Goal: Task Accomplishment & Management: Complete application form

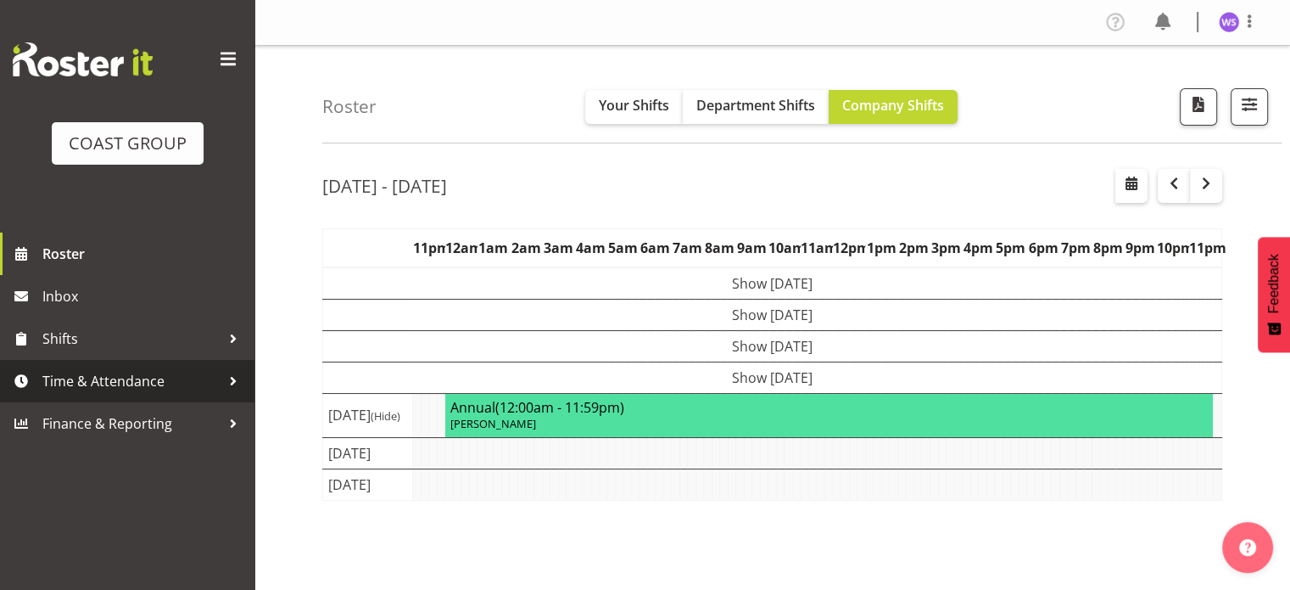
click at [146, 383] on span "Time & Attendance" at bounding box center [131, 380] width 178 height 25
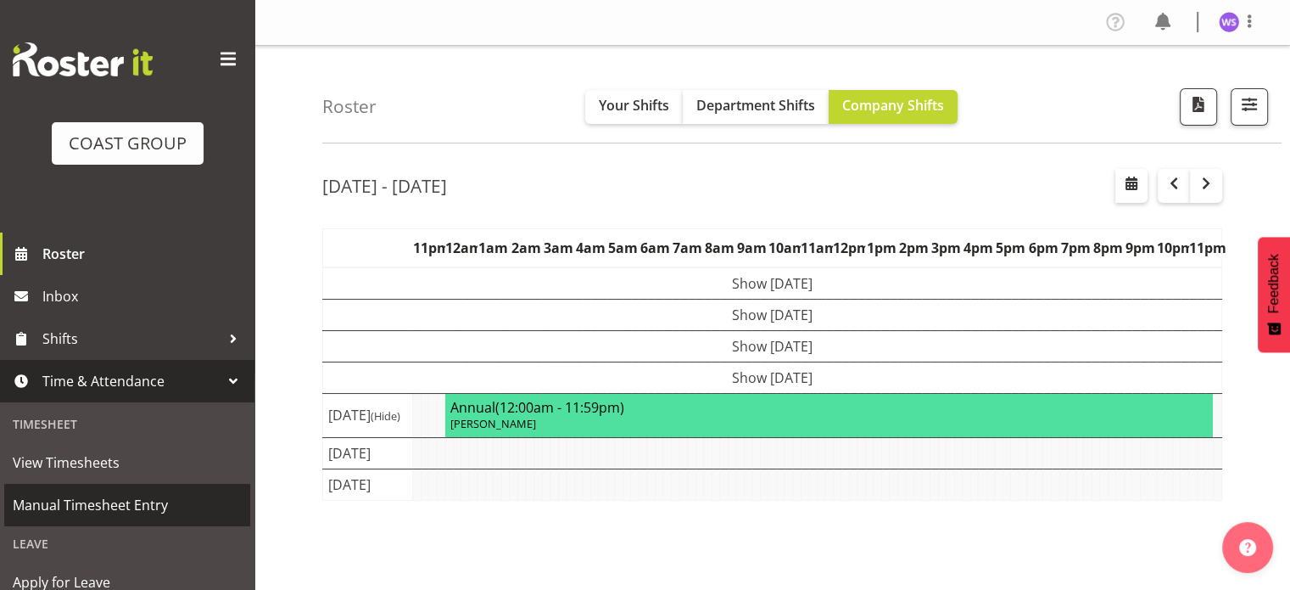
click at [143, 513] on span "Manual Timesheet Entry" at bounding box center [127, 504] width 229 height 25
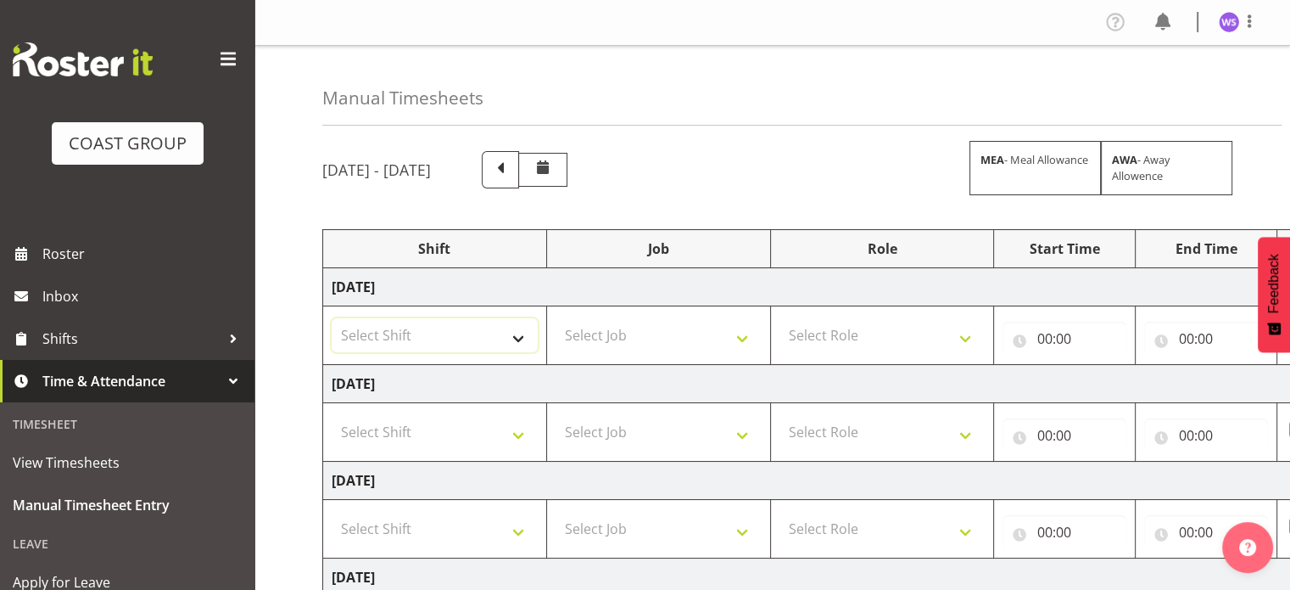
click at [507, 327] on select "Select Shift Break AHICE Break ATSNZ Break All Blacks casual Break Arts canty B…" at bounding box center [435, 335] width 206 height 34
select select "62216"
click at [332, 318] on select "Select Shift Break AHICE Break ATSNZ Break All Blacks casual Break Arts canty B…" at bounding box center [435, 335] width 206 height 34
click at [641, 311] on td "Select Job 1 Carlton Events 1 Carlton Hamilton 1 Carlton Wellington 1 EHS WAREH…" at bounding box center [658, 335] width 224 height 59
click at [648, 339] on select "Select Job 1 Carlton Events 1 Carlton Hamilton 1 Carlton Wellington 1 EHS WAREH…" at bounding box center [659, 335] width 206 height 34
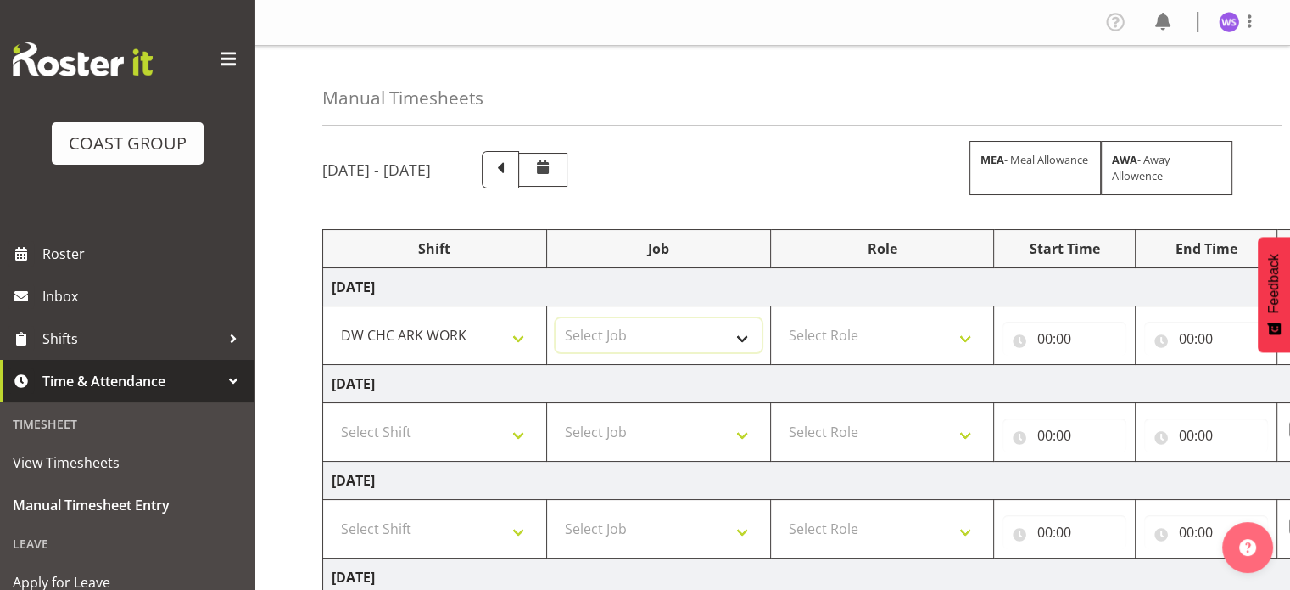
select select "9477"
click at [556, 318] on select "Select Job 1 Carlton Events 1 Carlton Hamilton 1 Carlton Wellington 1 EHS WAREH…" at bounding box center [659, 335] width 206 height 34
click at [869, 350] on select "Select Role SIGN SHOP" at bounding box center [883, 335] width 206 height 34
select select "541"
click at [780, 318] on select "Select Role SIGN SHOP" at bounding box center [883, 335] width 206 height 34
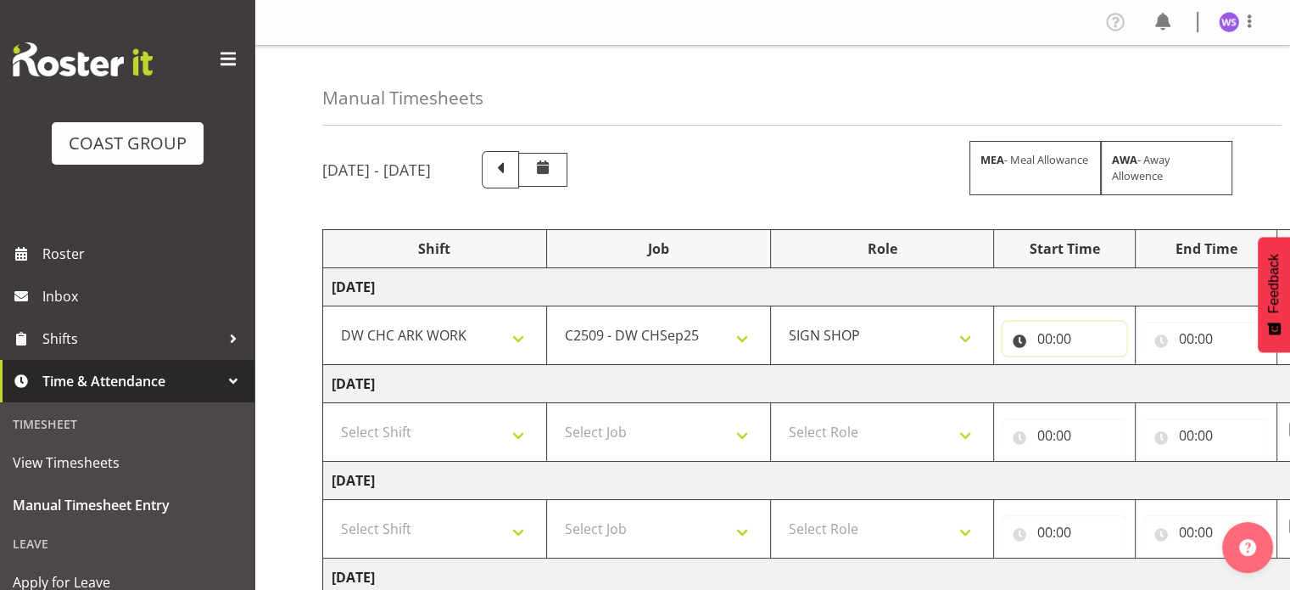
click at [1044, 339] on input "00:00" at bounding box center [1065, 339] width 124 height 34
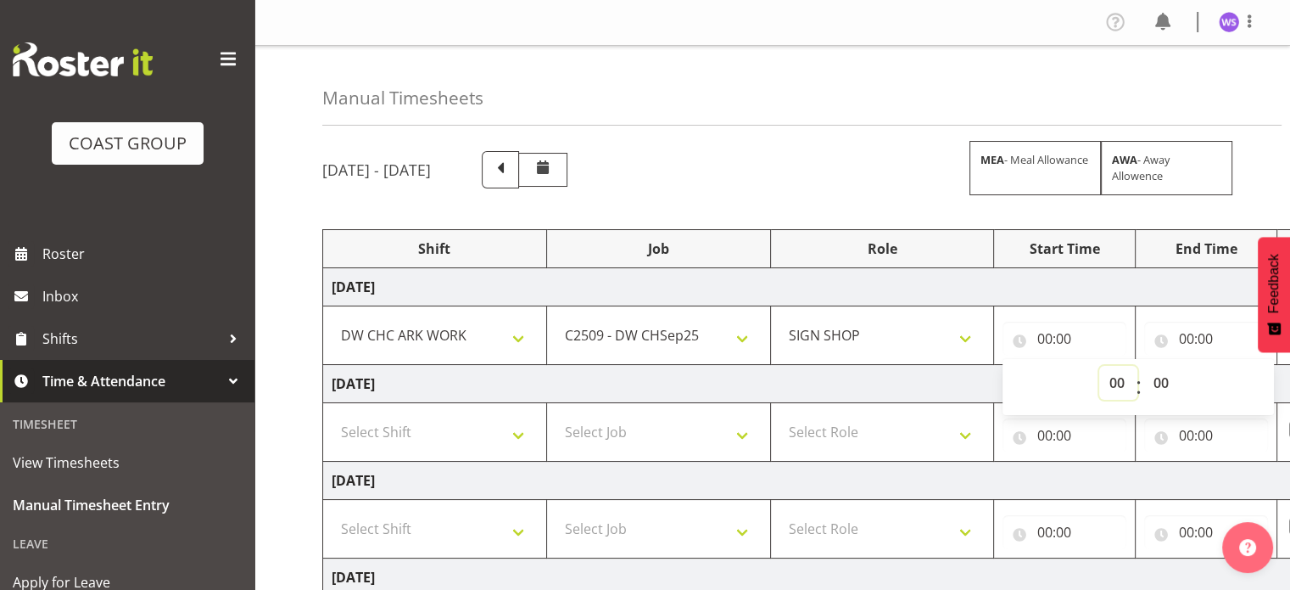
click at [1113, 376] on select "00 01 02 03 04 05 06 07 08 09 10 11 12 13 14 15 16 17 18 19 20 21 22 23" at bounding box center [1119, 383] width 38 height 34
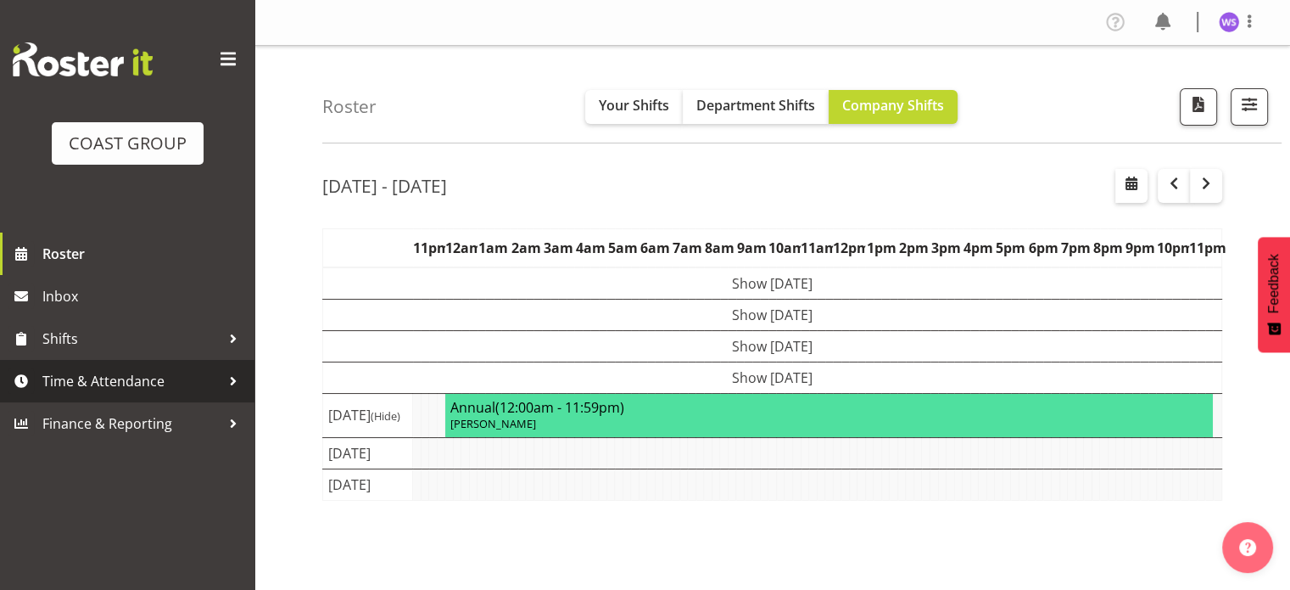
click at [222, 383] on div at bounding box center [233, 380] width 25 height 25
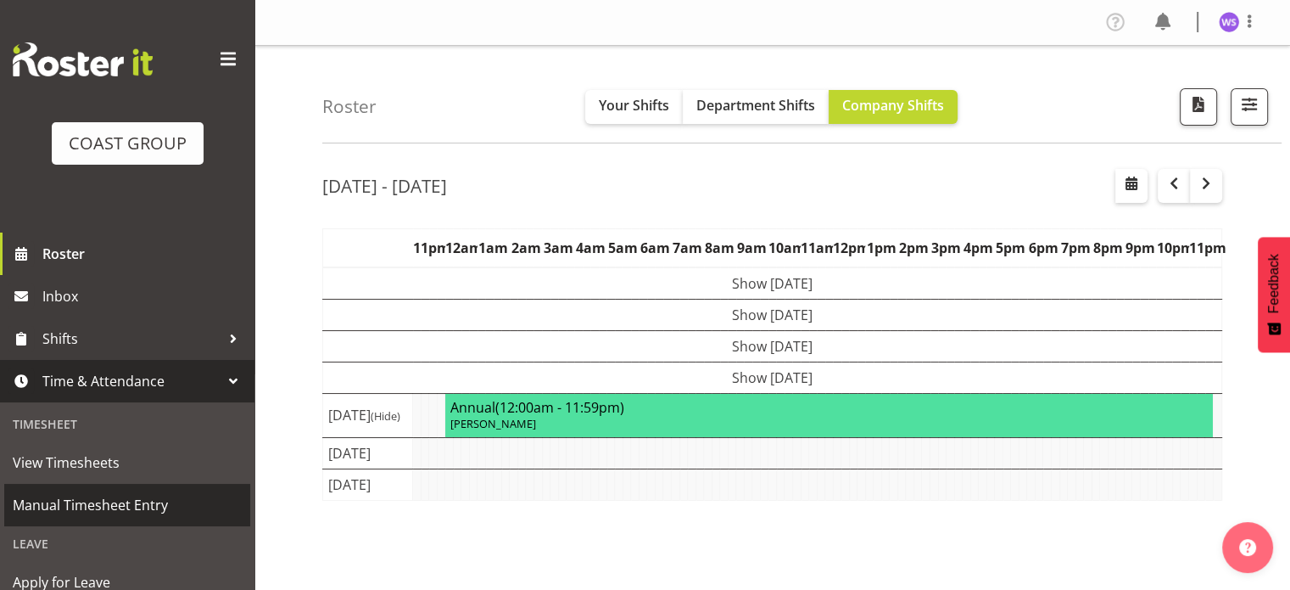
click at [186, 511] on span "Manual Timesheet Entry" at bounding box center [127, 504] width 229 height 25
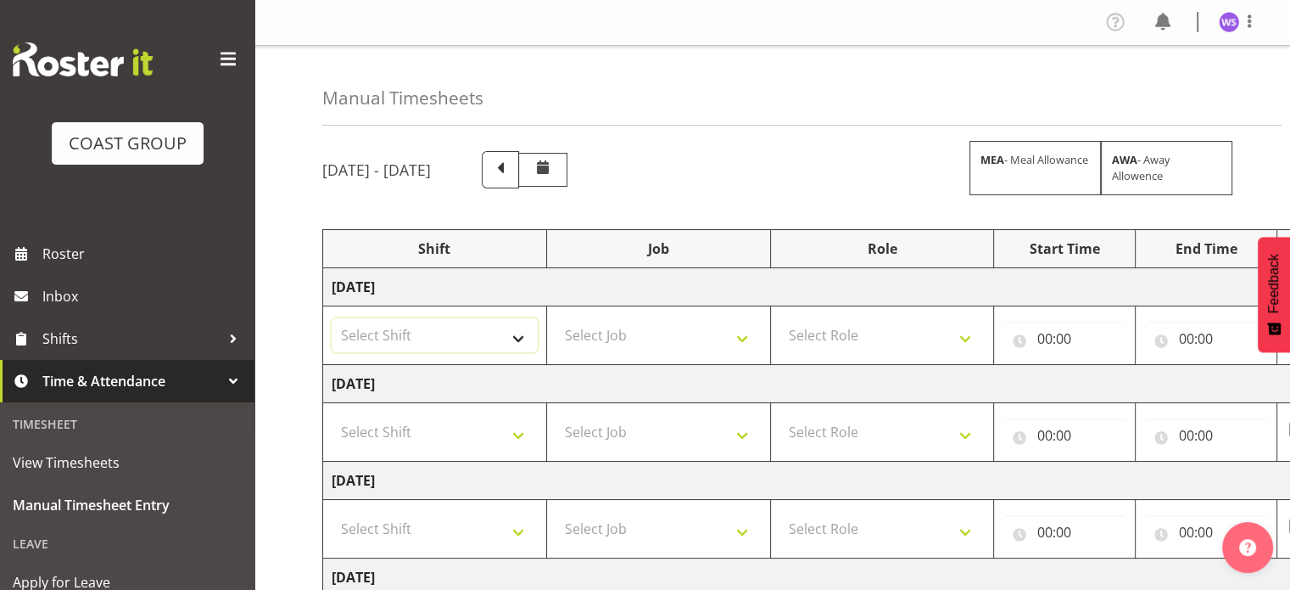
click at [526, 335] on select "Select Shift Break AHICE Break ATSNZ Break All Blacks casual Break Arts canty B…" at bounding box center [435, 335] width 206 height 34
select select "62216"
click at [332, 318] on select "Select Shift Break AHICE Break ATSNZ Break All Blacks casual Break Arts canty B…" at bounding box center [435, 335] width 206 height 34
select select "9477"
click at [556, 318] on select "1 Carlton Events 1 Carlton Hamilton 1 Carlton Wellington 1 EHS WAREHOUSE/OFFICE…" at bounding box center [659, 335] width 206 height 34
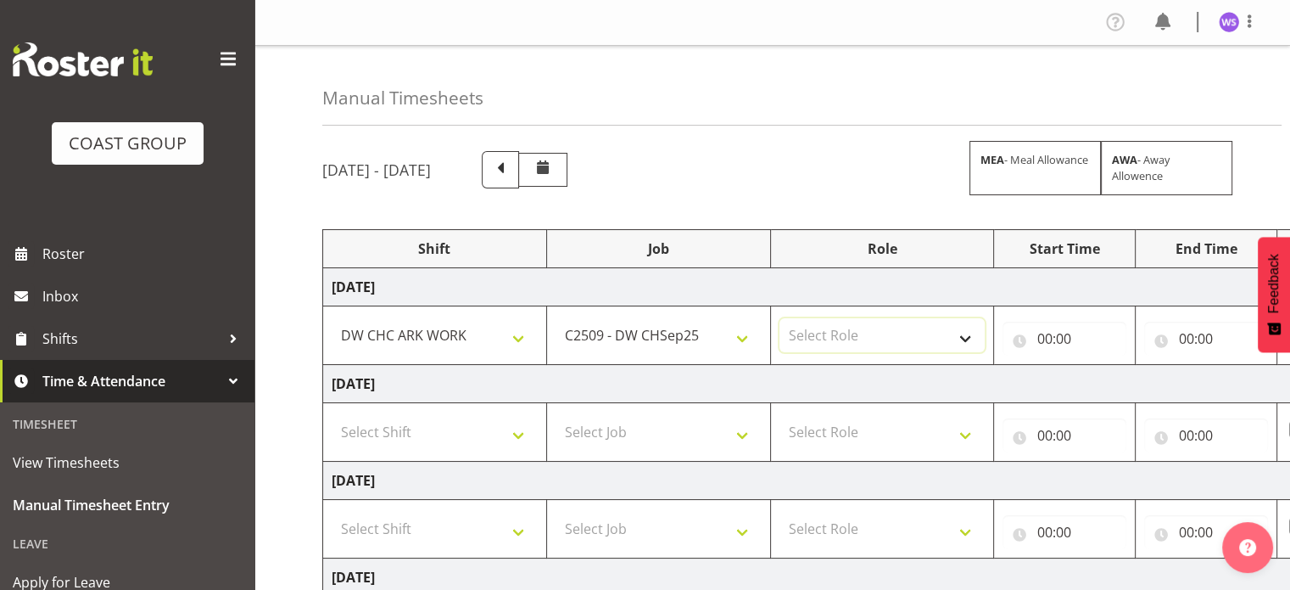
click at [819, 334] on select "Select Role SIGN SHOP" at bounding box center [883, 335] width 206 height 34
select select "541"
click at [780, 318] on select "Select Role SIGN SHOP" at bounding box center [883, 335] width 206 height 34
click at [1048, 339] on input "00:00" at bounding box center [1065, 339] width 124 height 34
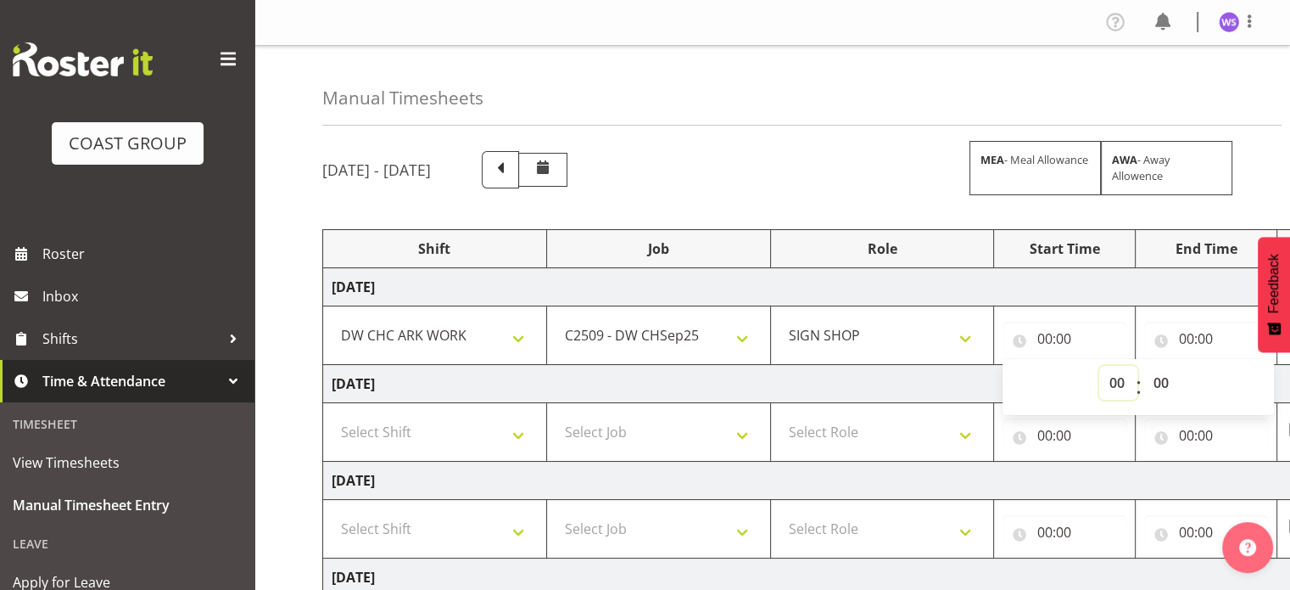
click at [1116, 378] on select "00 01 02 03 04 05 06 07 08 09 10 11 12 13 14 15 16 17 18 19 20 21 22 23" at bounding box center [1119, 383] width 38 height 34
select select "6"
click at [1100, 366] on select "00 01 02 03 04 05 06 07 08 09 10 11 12 13 14 15 16 17 18 19 20 21 22 23" at bounding box center [1119, 383] width 38 height 34
type input "06:00"
click at [1161, 388] on select "00 01 02 03 04 05 06 07 08 09 10 11 12 13 14 15 16 17 18 19 20 21 22 23 24 25 2…" at bounding box center [1163, 383] width 38 height 34
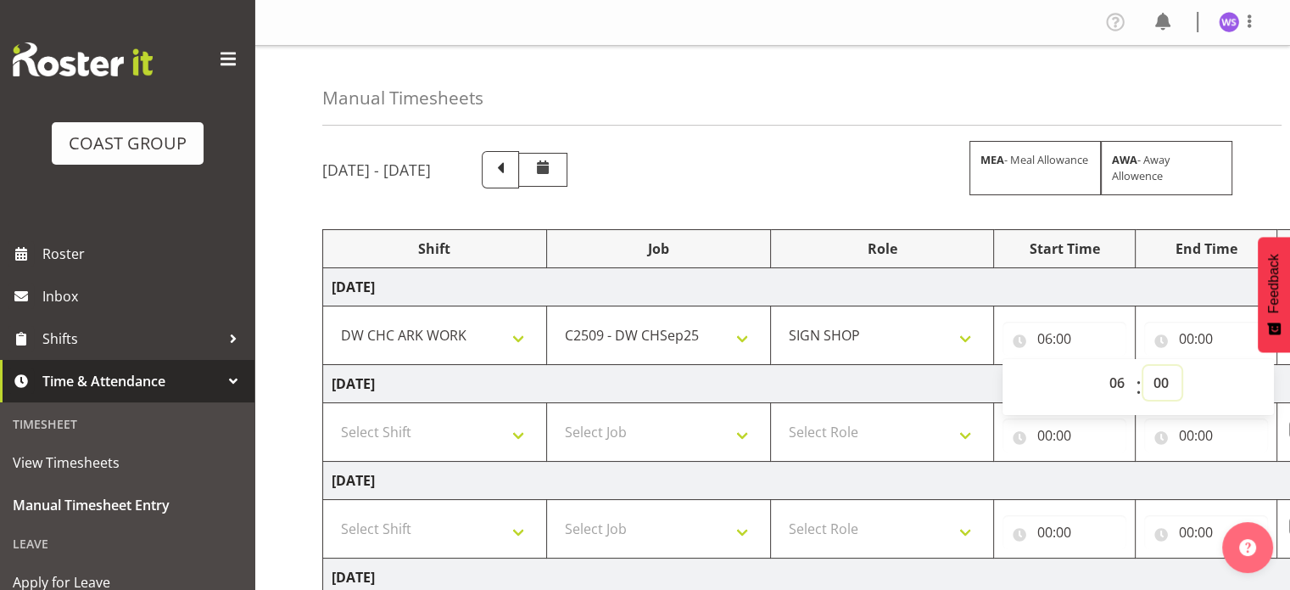
select select "30"
click at [1144, 366] on select "00 01 02 03 04 05 06 07 08 09 10 11 12 13 14 15 16 17 18 19 20 21 22 23 24 25 2…" at bounding box center [1163, 383] width 38 height 34
type input "06:30"
click at [1184, 331] on input "00:00" at bounding box center [1206, 339] width 124 height 34
click at [1256, 373] on select "00 01 02 03 04 05 06 07 08 09 10 11 12 13 14 15 16 17 18 19 20 21 22 23" at bounding box center [1260, 383] width 38 height 34
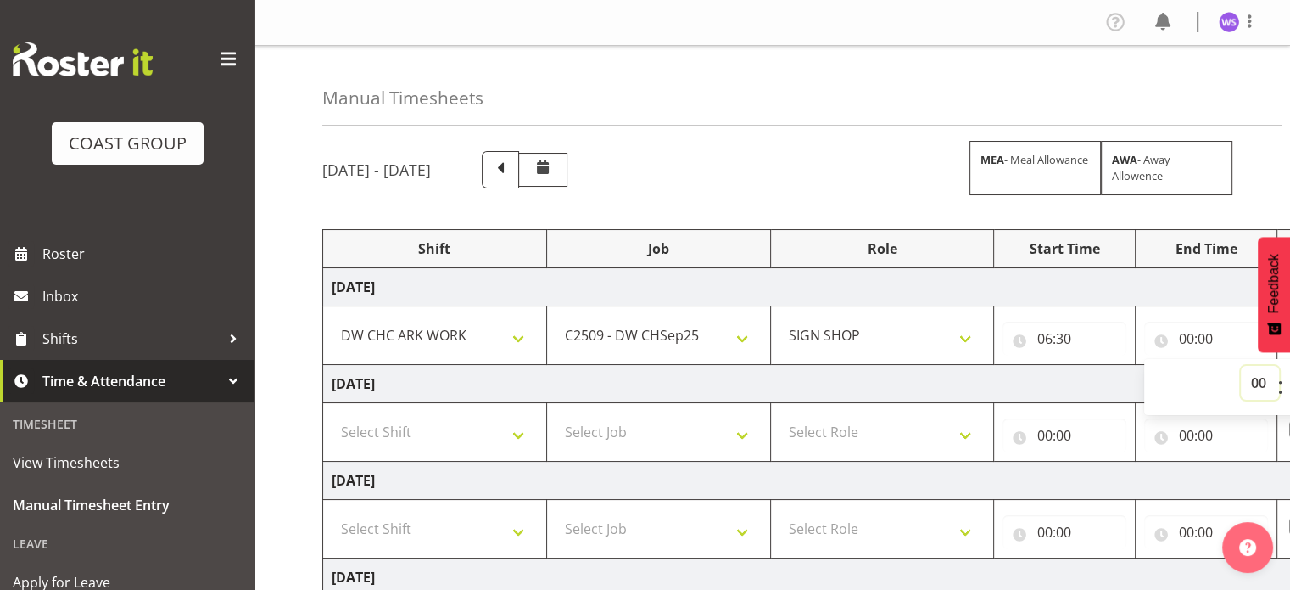
select select "16"
click at [1241, 366] on select "00 01 02 03 04 05 06 07 08 09 10 11 12 13 14 15 16 17 18 19 20 21 22 23" at bounding box center [1260, 383] width 38 height 34
type input "16:00"
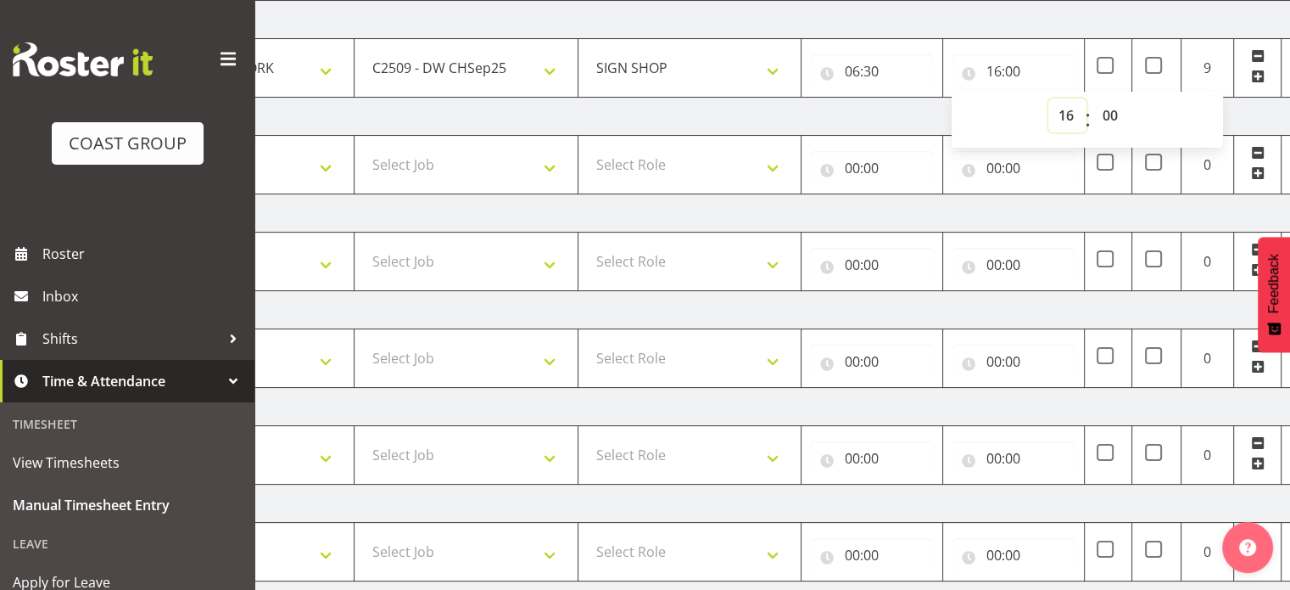
scroll to position [210, 0]
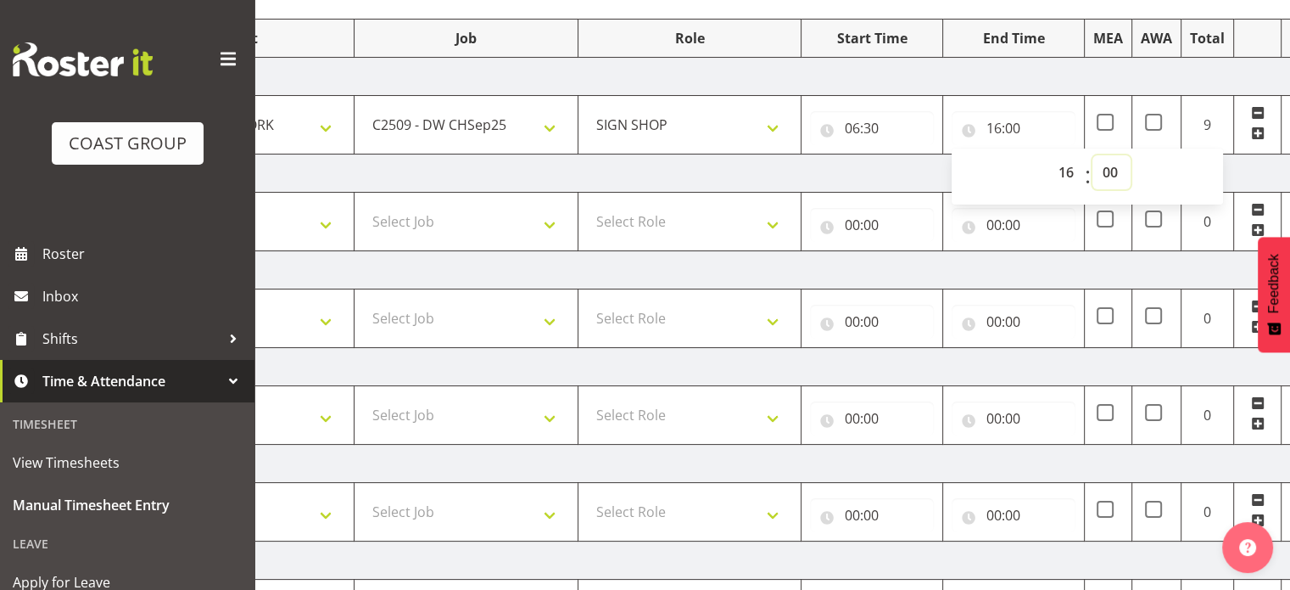
click at [1111, 170] on select "00 01 02 03 04 05 06 07 08 09 10 11 12 13 14 15 16 17 18 19 20 21 22 23 24 25 2…" at bounding box center [1112, 172] width 38 height 34
select select "30"
click at [1093, 155] on select "00 01 02 03 04 05 06 07 08 09 10 11 12 13 14 15 16 17 18 19 20 21 22 23 24 25 2…" at bounding box center [1112, 172] width 38 height 34
type input "16:30"
click at [326, 216] on select "Select Shift Break AHICE Break ATSNZ Break All Blacks casual Break Arts canty B…" at bounding box center [242, 221] width 206 height 34
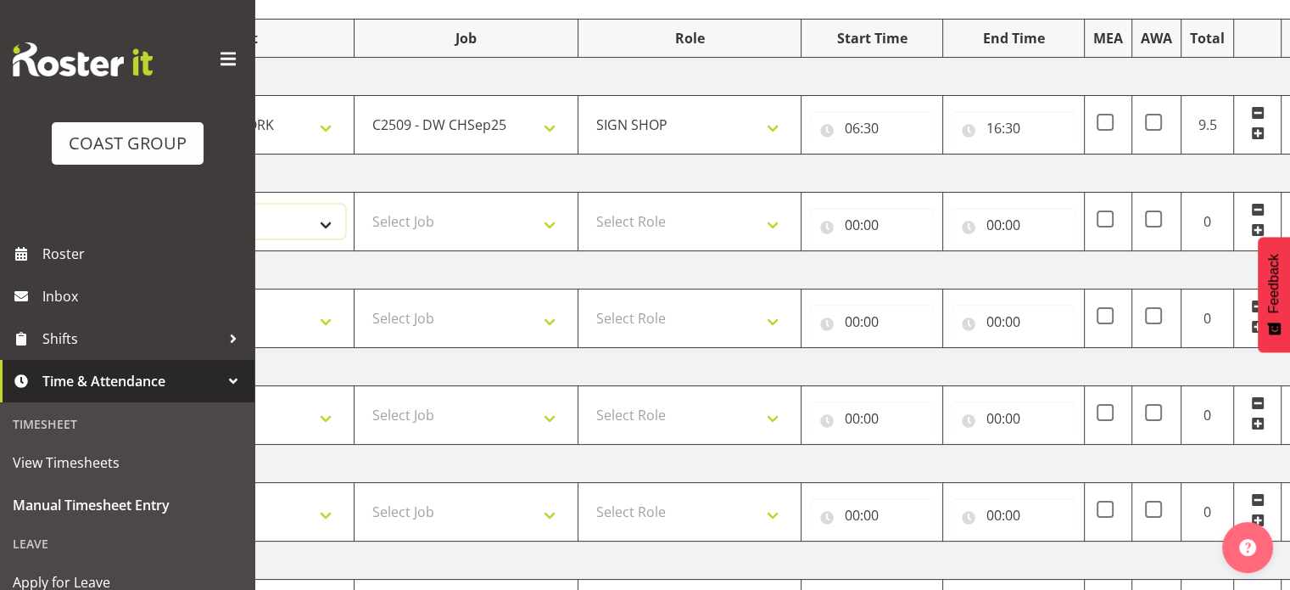
select select "62216"
click at [139, 204] on select "Select Shift Break AHICE Break ATSNZ Break All Blacks casual Break Arts canty B…" at bounding box center [242, 221] width 206 height 34
select select "9477"
click at [624, 216] on select "Select Role SIGN SHOP" at bounding box center [690, 221] width 206 height 34
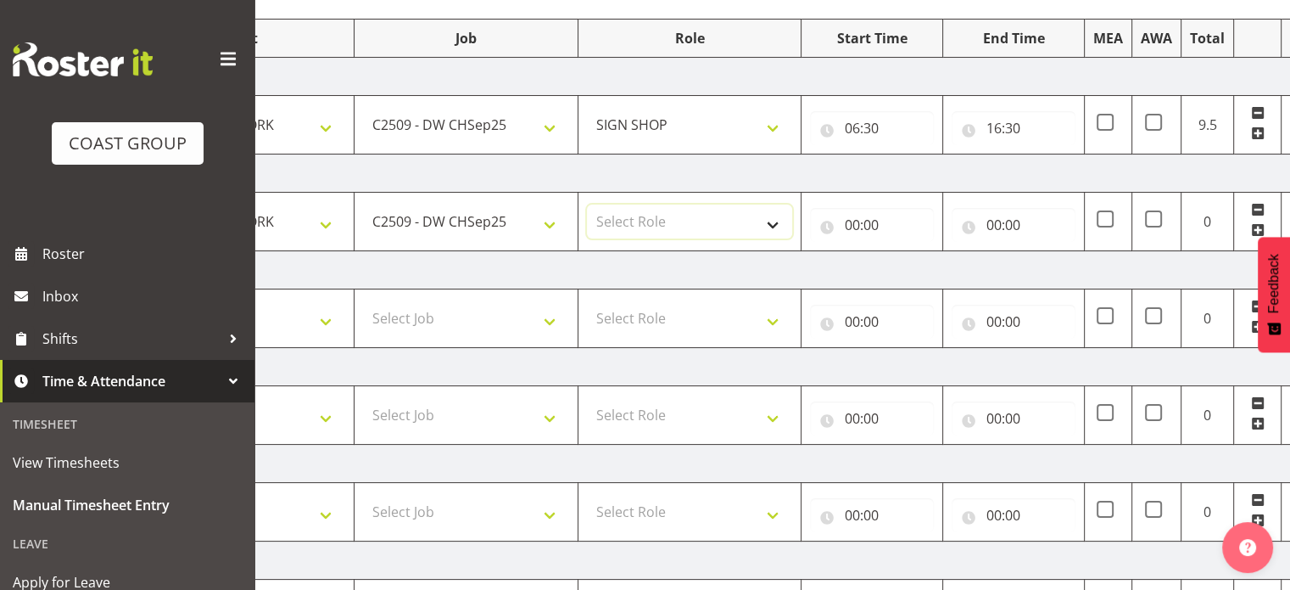
click at [624, 216] on select "Select Role SIGN SHOP" at bounding box center [690, 221] width 206 height 34
select select "541"
click at [587, 204] on select "Select Role SIGN SHOP" at bounding box center [690, 221] width 206 height 34
click at [852, 227] on input "00:00" at bounding box center [872, 225] width 124 height 34
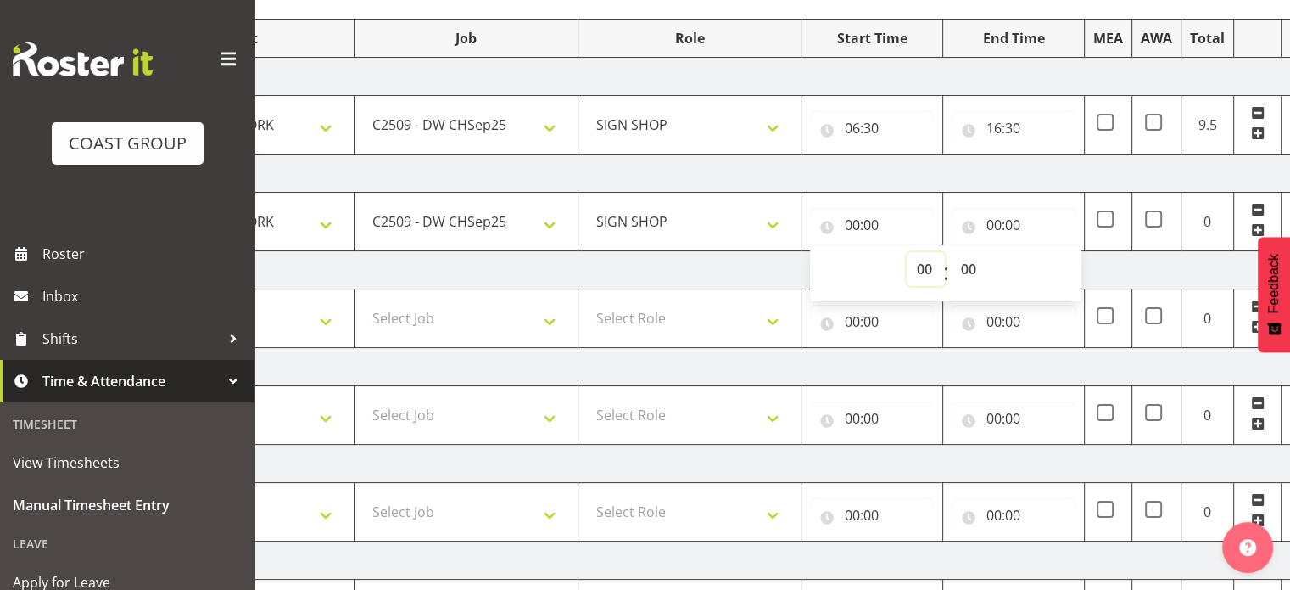
click at [921, 260] on select "00 01 02 03 04 05 06 07 08 09 10 11 12 13 14 15 16 17 18 19 20 21 22 23" at bounding box center [926, 269] width 38 height 34
select select "6"
click at [907, 252] on select "00 01 02 03 04 05 06 07 08 09 10 11 12 13 14 15 16 17 18 19 20 21 22 23" at bounding box center [926, 269] width 38 height 34
type input "06:00"
click at [965, 266] on select "00 01 02 03 04 05 06 07 08 09 10 11 12 13 14 15 16 17 18 19 20 21 22 23 24 25 2…" at bounding box center [970, 269] width 38 height 34
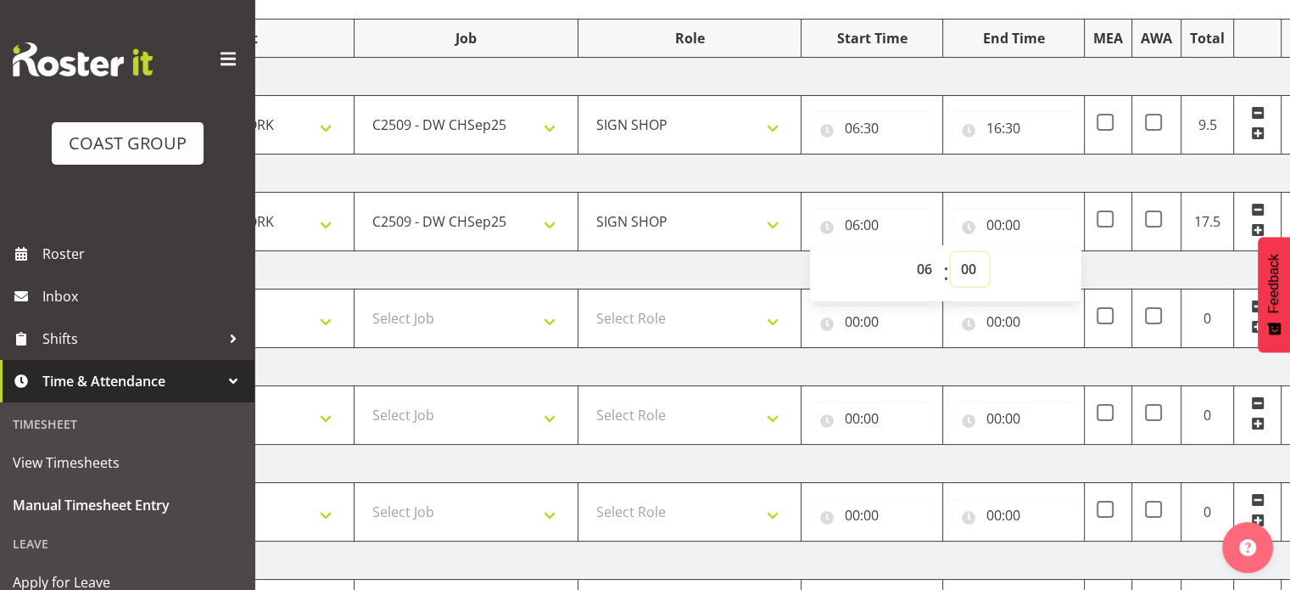
select select "45"
click at [951, 252] on select "00 01 02 03 04 05 06 07 08 09 10 11 12 13 14 15 16 17 18 19 20 21 22 23 24 25 2…" at bounding box center [970, 269] width 38 height 34
type input "06:45"
click at [993, 216] on input "00:00" at bounding box center [1014, 225] width 124 height 34
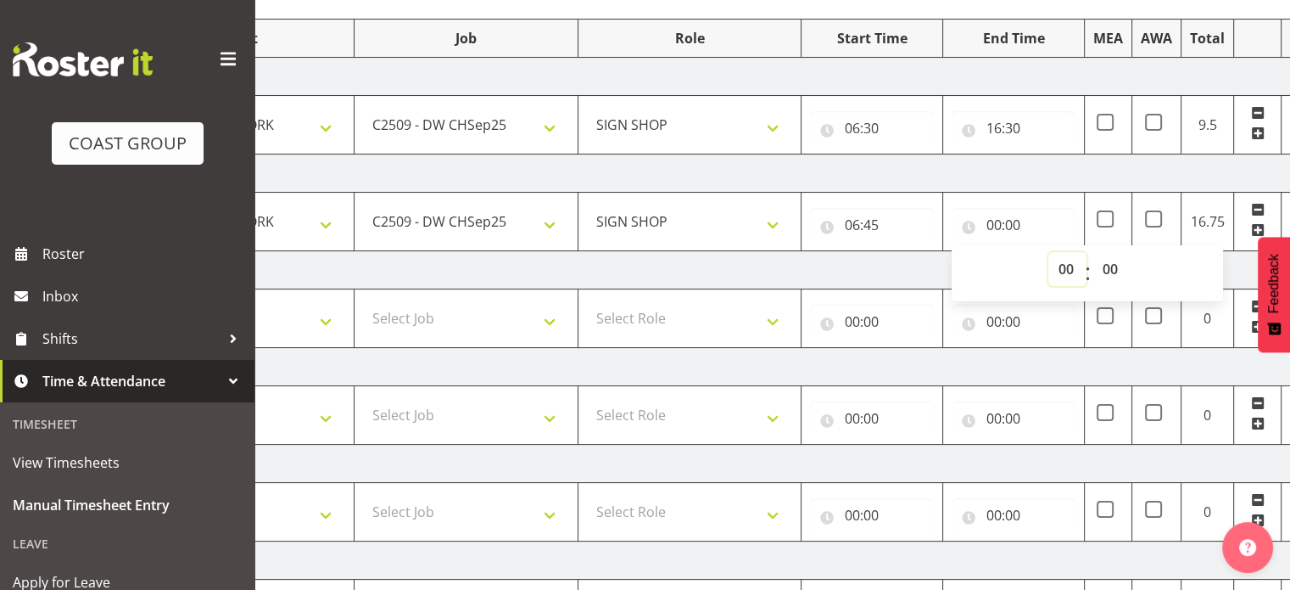
click at [1066, 266] on select "00 01 02 03 04 05 06 07 08 09 10 11 12 13 14 15 16 17 18 19 20 21 22 23" at bounding box center [1068, 269] width 38 height 34
select select "16"
click at [1049, 252] on select "00 01 02 03 04 05 06 07 08 09 10 11 12 13 14 15 16 17 18 19 20 21 22 23" at bounding box center [1068, 269] width 38 height 34
type input "16:00"
click at [1106, 275] on select "00 01 02 03 04 05 06 07 08 09 10 11 12 13 14 15 16 17 18 19 20 21 22 23 24 25 2…" at bounding box center [1112, 269] width 38 height 34
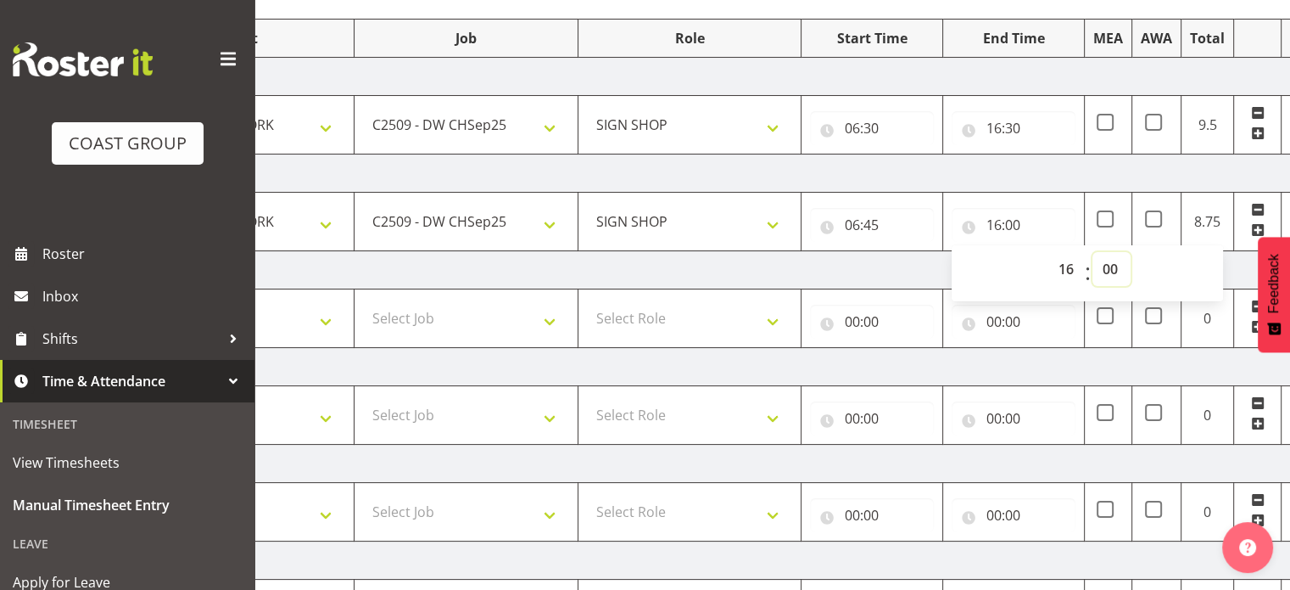
select select "45"
click at [1093, 252] on select "00 01 02 03 04 05 06 07 08 09 10 11 12 13 14 15 16 17 18 19 20 21 22 23 24 25 2…" at bounding box center [1112, 269] width 38 height 34
type input "16:45"
click at [306, 313] on select "Select Shift Break AHICE Break ATSNZ Break All Blacks casual Break Arts canty B…" at bounding box center [242, 318] width 206 height 34
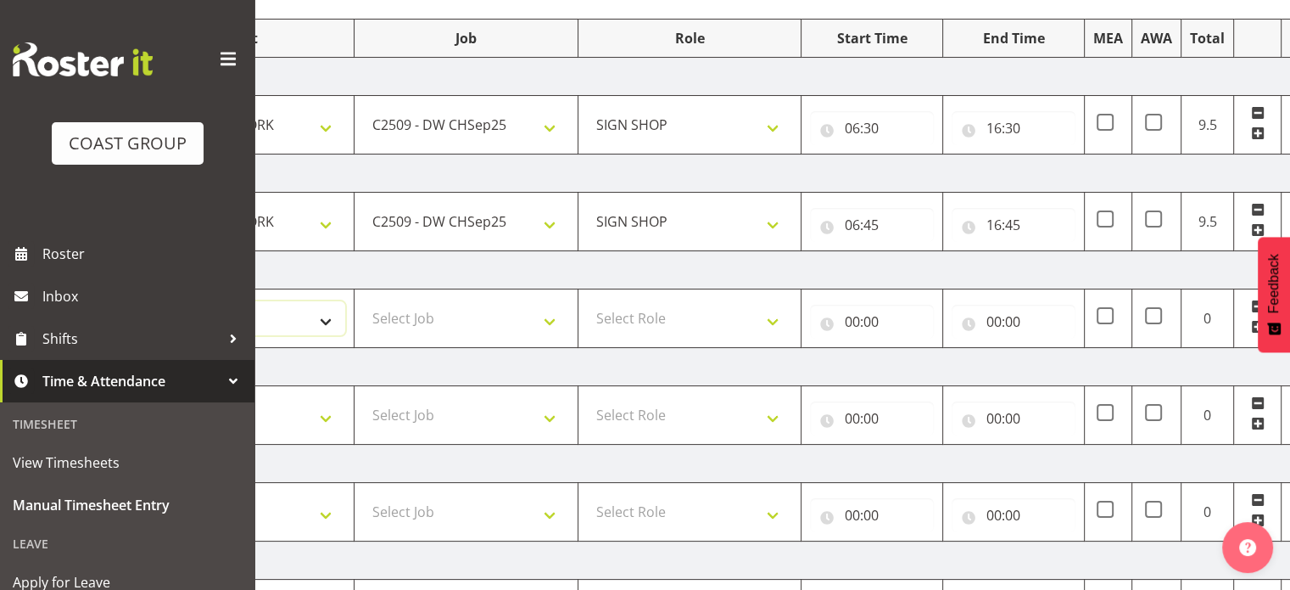
select select "62216"
click at [139, 301] on select "Select Shift Break AHICE Break ATSNZ Break All Blacks casual Break Arts canty B…" at bounding box center [242, 318] width 206 height 34
select select "9477"
click at [627, 319] on select "Select Role SIGN SHOP" at bounding box center [690, 318] width 206 height 34
select select "541"
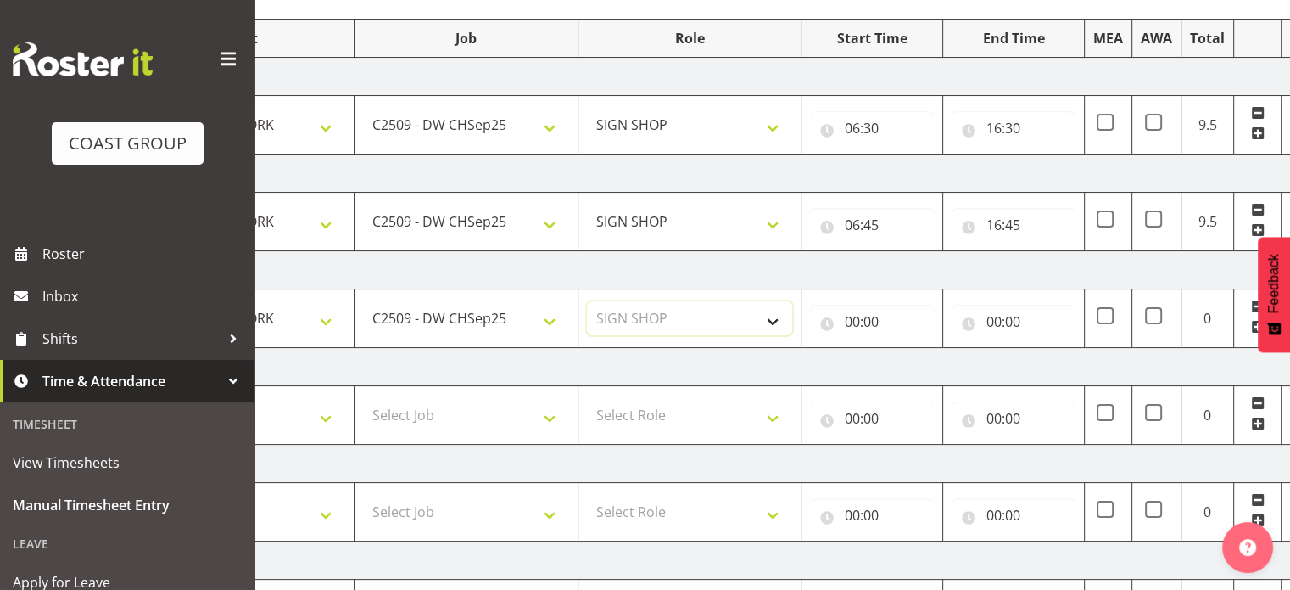
click at [587, 301] on select "Select Role SIGN SHOP" at bounding box center [690, 318] width 206 height 34
click at [859, 325] on input "00:00" at bounding box center [872, 322] width 124 height 34
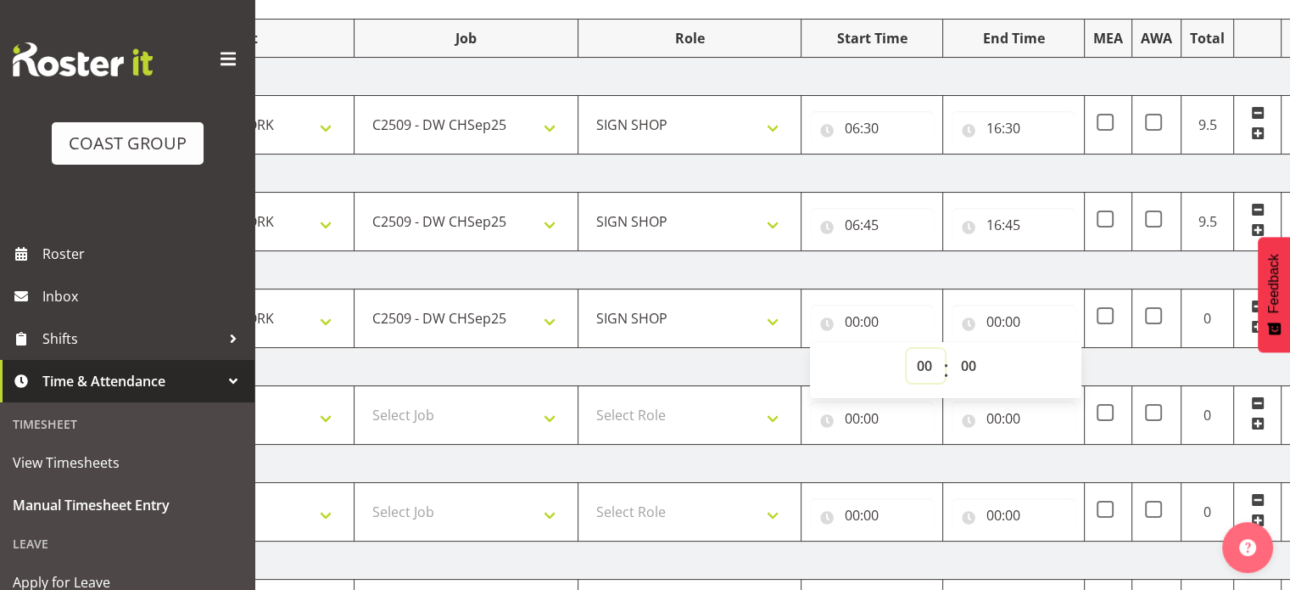
click at [923, 360] on select "00 01 02 03 04 05 06 07 08 09 10 11 12 13 14 15 16 17 18 19 20 21 22 23" at bounding box center [926, 366] width 38 height 34
select select "6"
click at [907, 349] on select "00 01 02 03 04 05 06 07 08 09 10 11 12 13 14 15 16 17 18 19 20 21 22 23" at bounding box center [926, 366] width 38 height 34
type input "06:00"
click at [970, 368] on select "00 01 02 03 04 05 06 07 08 09 10 11 12 13 14 15 16 17 18 19 20 21 22 23 24 25 2…" at bounding box center [970, 366] width 38 height 34
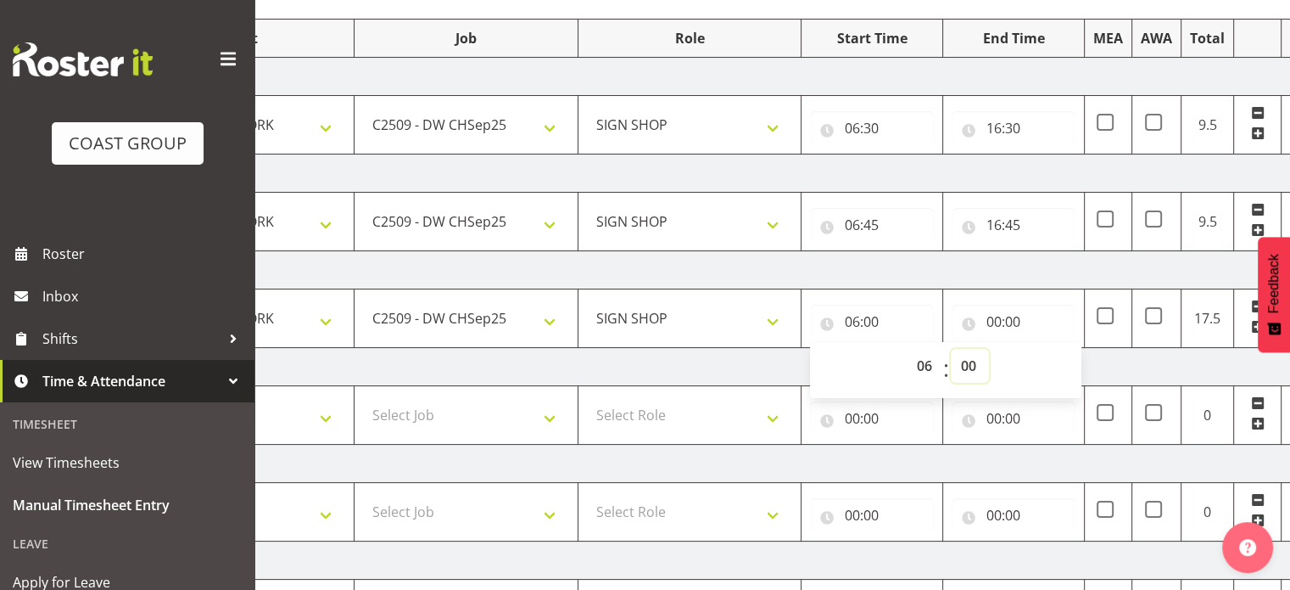
select select "30"
click at [951, 349] on select "00 01 02 03 04 05 06 07 08 09 10 11 12 13 14 15 16 17 18 19 20 21 22 23 24 25 2…" at bounding box center [970, 366] width 38 height 34
type input "06:30"
click at [994, 319] on input "00:00" at bounding box center [1014, 322] width 124 height 34
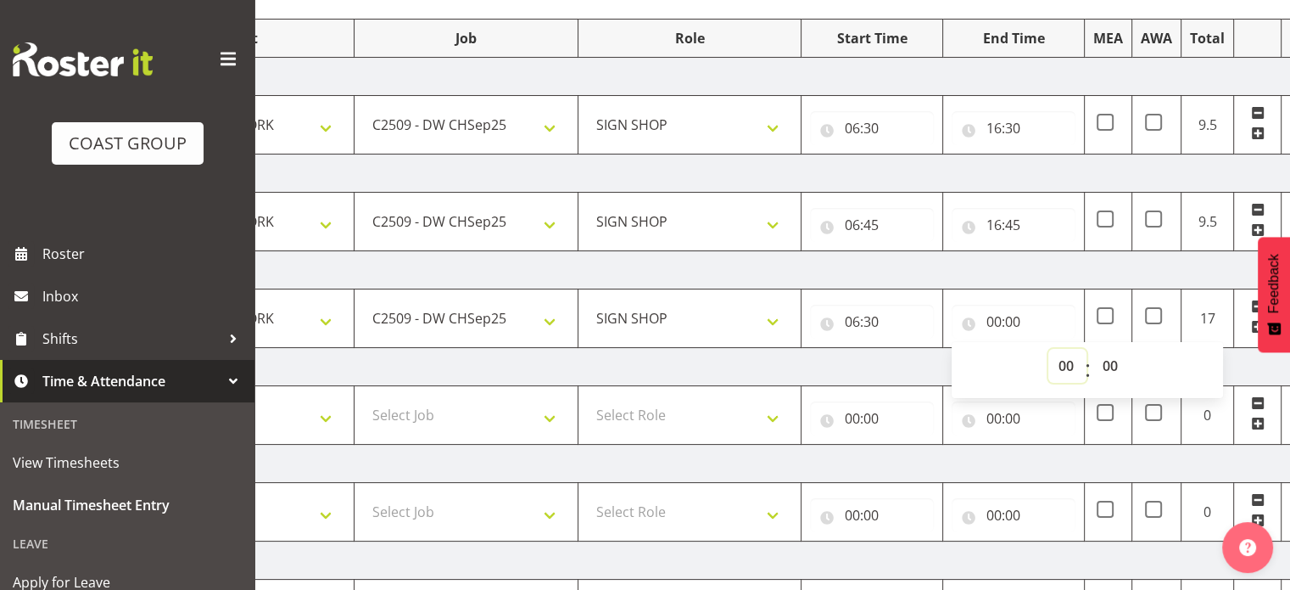
click at [1067, 367] on select "00 01 02 03 04 05 06 07 08 09 10 11 12 13 14 15 16 17 18 19 20 21 22 23" at bounding box center [1068, 366] width 38 height 34
select select "16"
click at [1049, 349] on select "00 01 02 03 04 05 06 07 08 09 10 11 12 13 14 15 16 17 18 19 20 21 22 23" at bounding box center [1068, 366] width 38 height 34
type input "16:00"
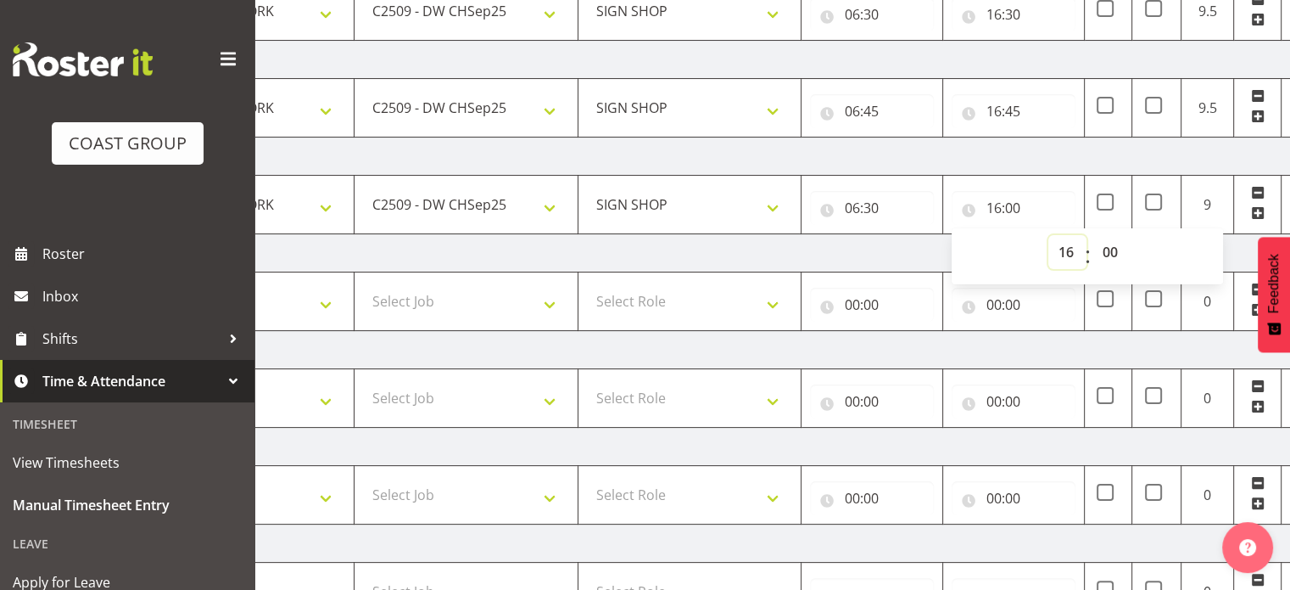
scroll to position [460, 0]
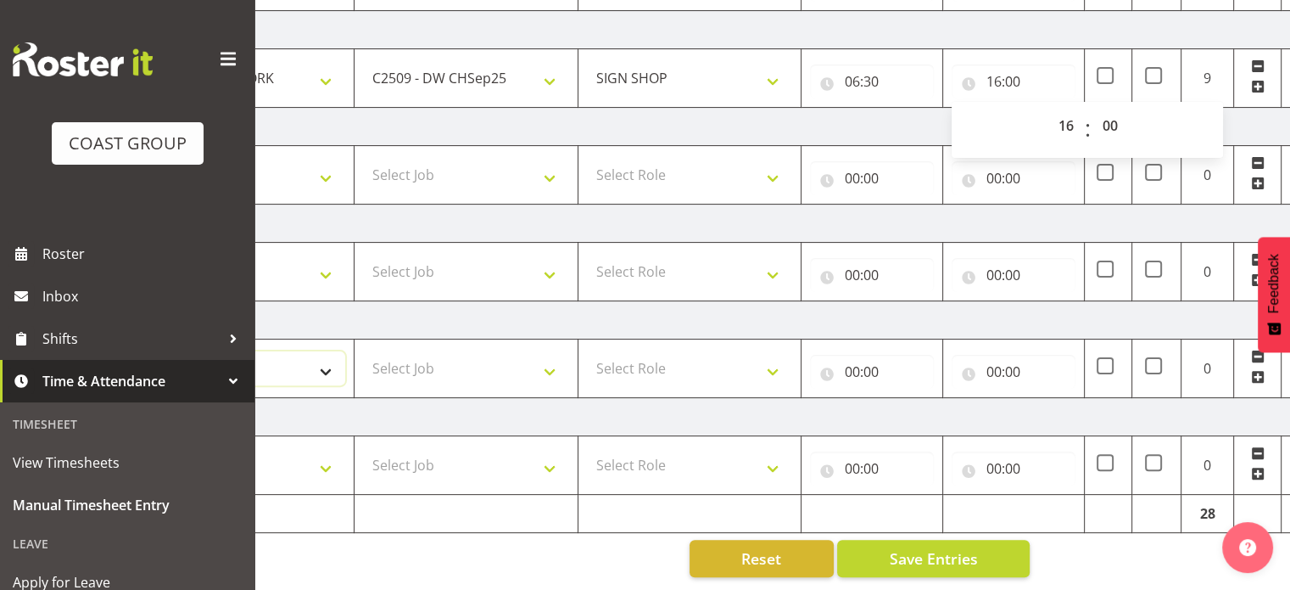
click at [321, 359] on select "Select Shift Break AHICE Break ATSNZ Break All Blacks casual Break Arts canty B…" at bounding box center [242, 368] width 206 height 34
select select "62216"
click at [139, 351] on select "Select Shift Break AHICE Break ATSNZ Break All Blacks casual Break Arts canty B…" at bounding box center [242, 368] width 206 height 34
click at [404, 361] on select "Select Job 1 Carlton Events 1 Carlton Hamilton 1 Carlton Wellington 1 EHS WAREH…" at bounding box center [466, 368] width 206 height 34
select select "9477"
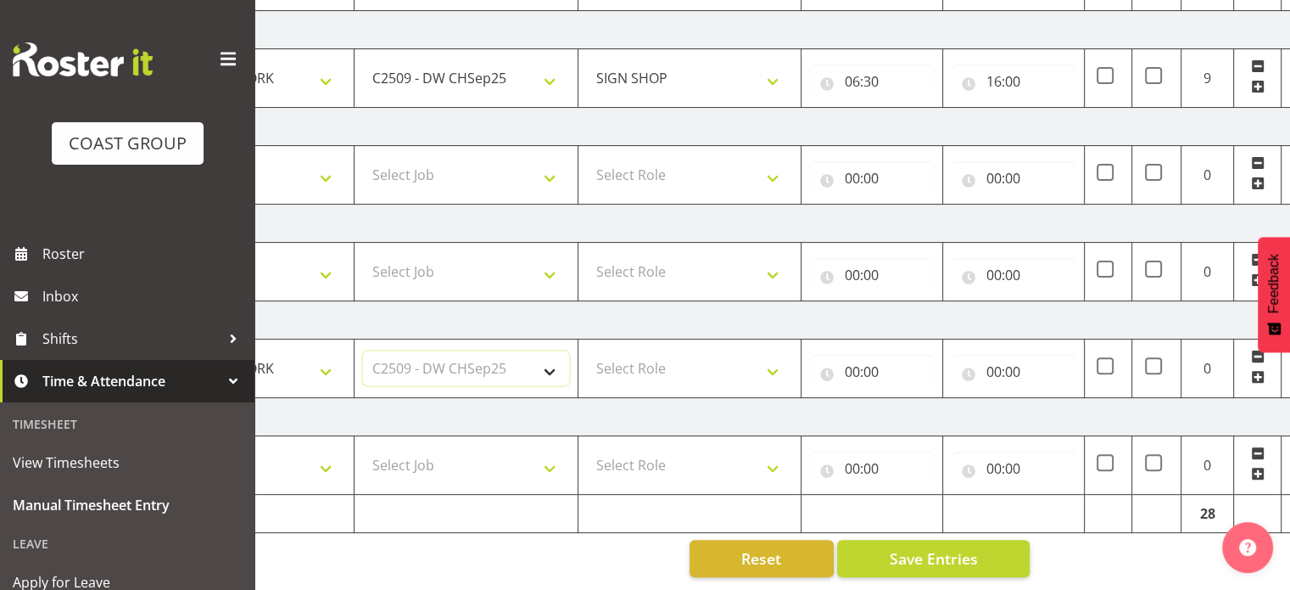
click at [363, 351] on select "Select Job 1 Carlton Events 1 Carlton Hamilton 1 Carlton Wellington 1 EHS WAREH…" at bounding box center [466, 368] width 206 height 34
click at [617, 351] on select "Select Role SIGN SHOP" at bounding box center [690, 368] width 206 height 34
select select "541"
click at [587, 351] on select "Select Role SIGN SHOP" at bounding box center [690, 368] width 206 height 34
click at [849, 371] on input "00:00" at bounding box center [872, 372] width 124 height 34
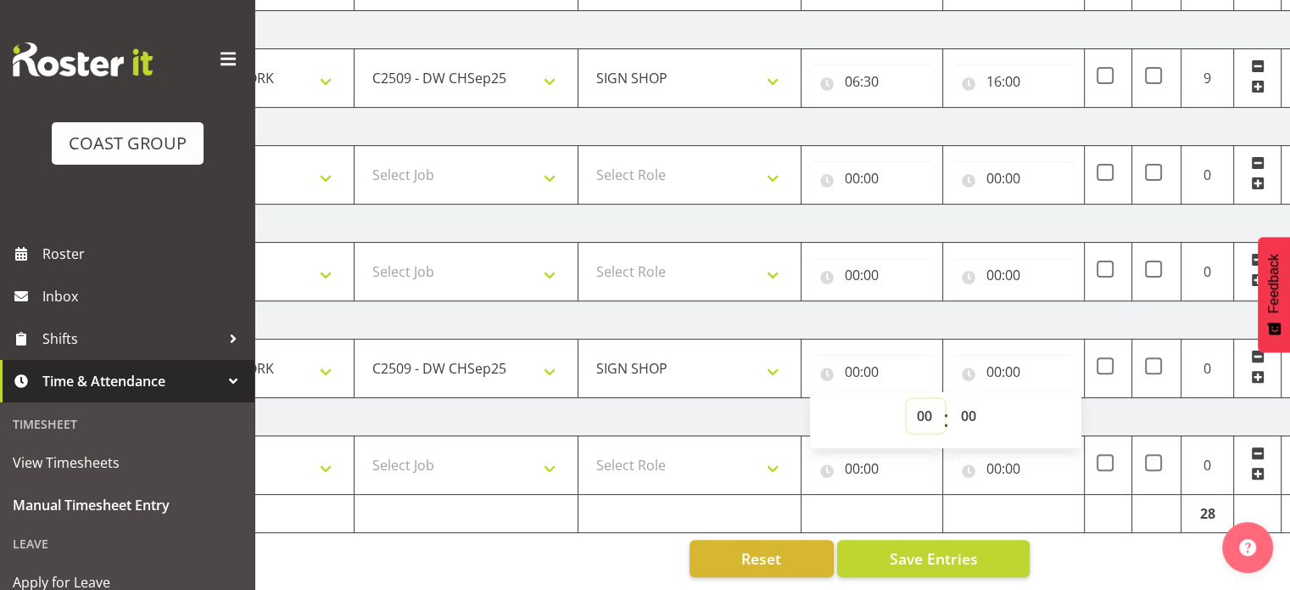
click at [924, 406] on select "00 01 02 03 04 05 06 07 08 09 10 11 12 13 14 15 16 17 18 19 20 21 22 23" at bounding box center [926, 416] width 38 height 34
select select "6"
click at [907, 399] on select "00 01 02 03 04 05 06 07 08 09 10 11 12 13 14 15 16 17 18 19 20 21 22 23" at bounding box center [926, 416] width 38 height 34
type input "06:00"
click at [963, 404] on select "00 01 02 03 04 05 06 07 08 09 10 11 12 13 14 15 16 17 18 19 20 21 22 23 24 25 2…" at bounding box center [970, 416] width 38 height 34
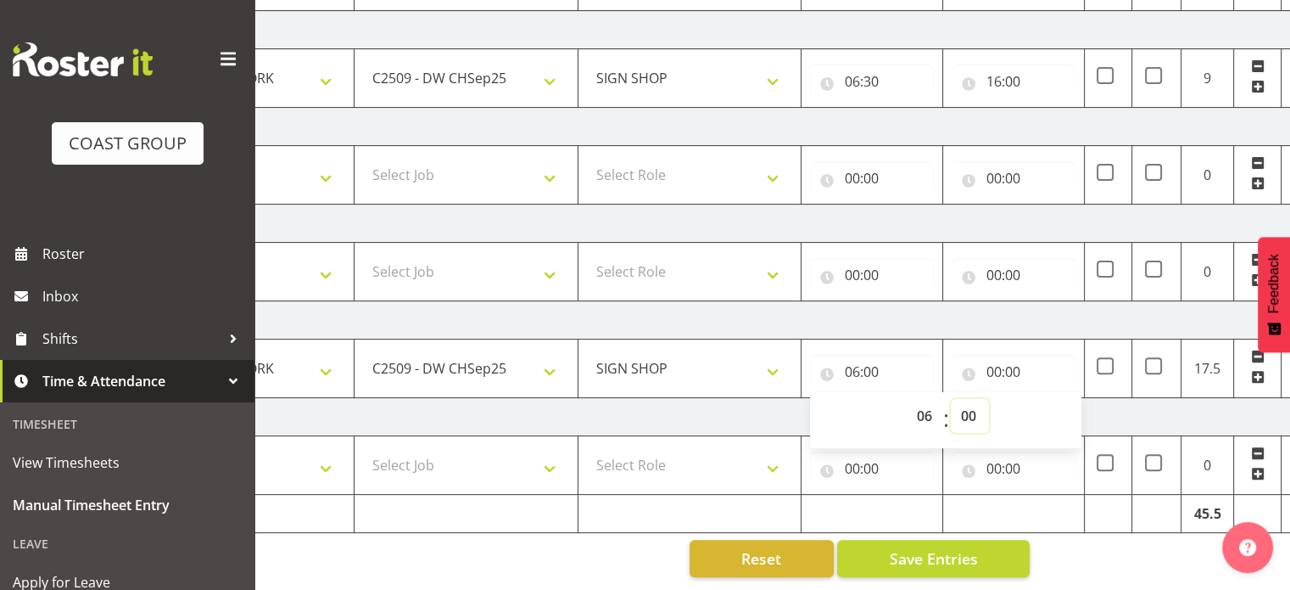
select select "30"
click at [951, 399] on select "00 01 02 03 04 05 06 07 08 09 10 11 12 13 14 15 16 17 18 19 20 21 22 23 24 25 2…" at bounding box center [970, 416] width 38 height 34
type input "06:30"
click at [993, 361] on input "00:00" at bounding box center [1014, 372] width 124 height 34
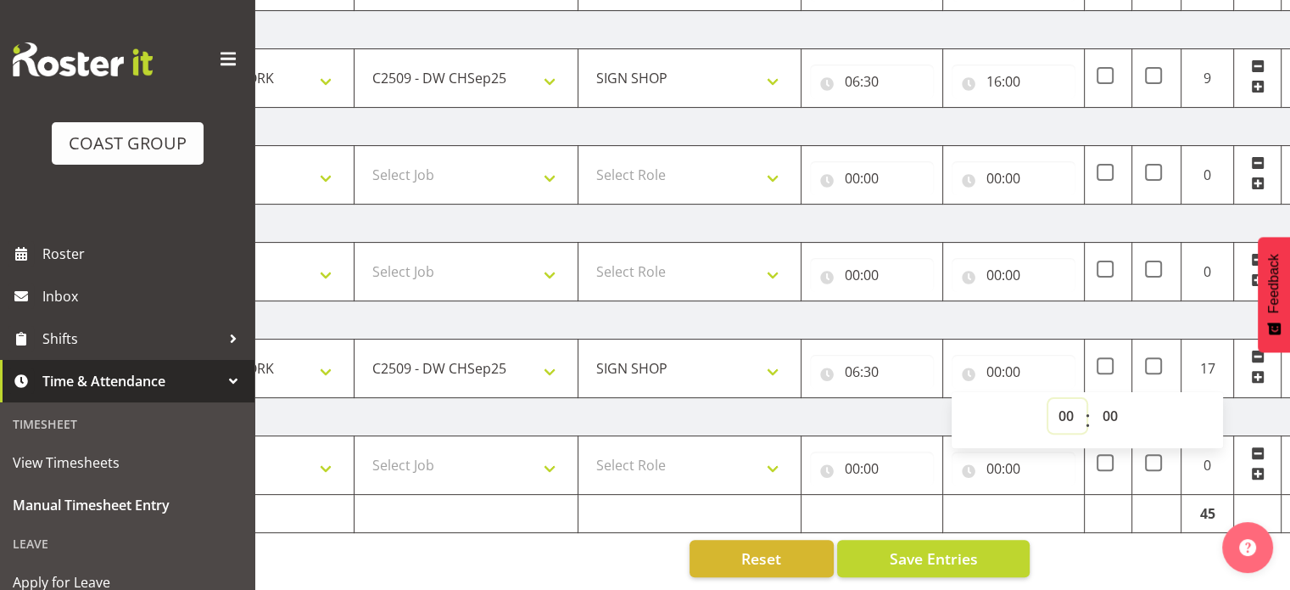
click at [1066, 402] on select "00 01 02 03 04 05 06 07 08 09 10 11 12 13 14 15 16 17 18 19 20 21 22 23" at bounding box center [1068, 416] width 38 height 34
select select "16"
click at [1049, 399] on select "00 01 02 03 04 05 06 07 08 09 10 11 12 13 14 15 16 17 18 19 20 21 22 23" at bounding box center [1068, 416] width 38 height 34
type input "16:00"
click at [1108, 401] on select "00 01 02 03 04 05 06 07 08 09 10 11 12 13 14 15 16 17 18 19 20 21 22 23 24 25 2…" at bounding box center [1112, 416] width 38 height 34
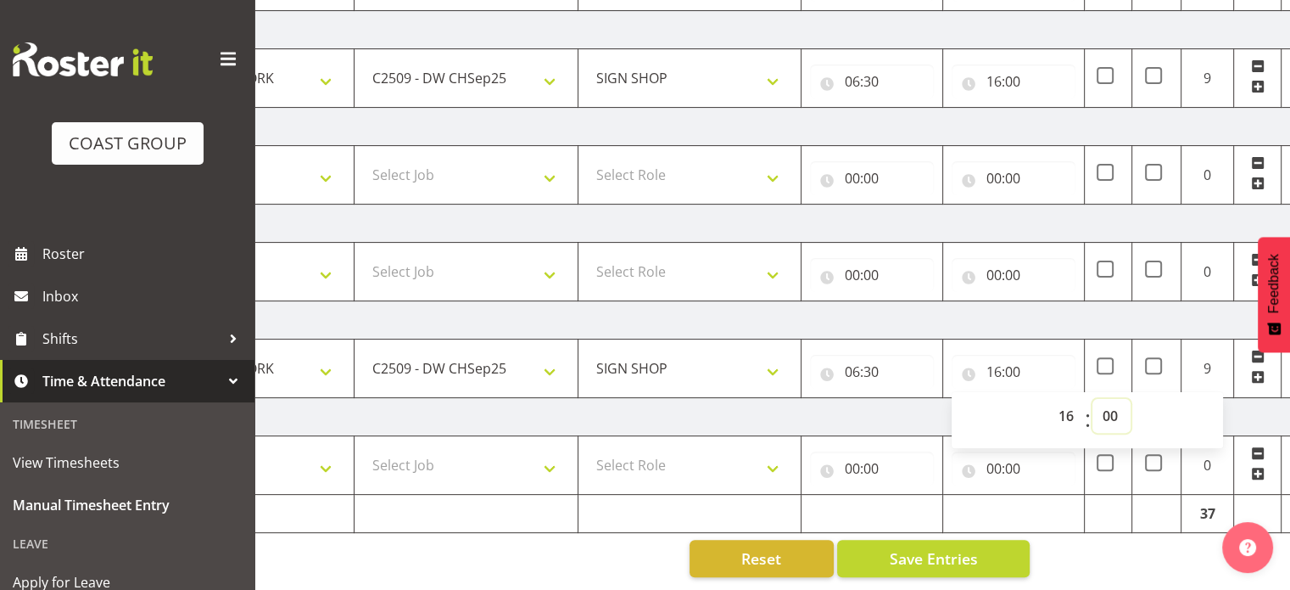
select select "30"
click at [1093, 399] on select "00 01 02 03 04 05 06 07 08 09 10 11 12 13 14 15 16 17 18 19 20 21 22 23 24 25 2…" at bounding box center [1112, 416] width 38 height 34
type input "16:30"
click at [346, 452] on td "Select Shift Break AHICE Break ATSNZ Break All Blacks casual Break Arts canty B…" at bounding box center [243, 465] width 224 height 59
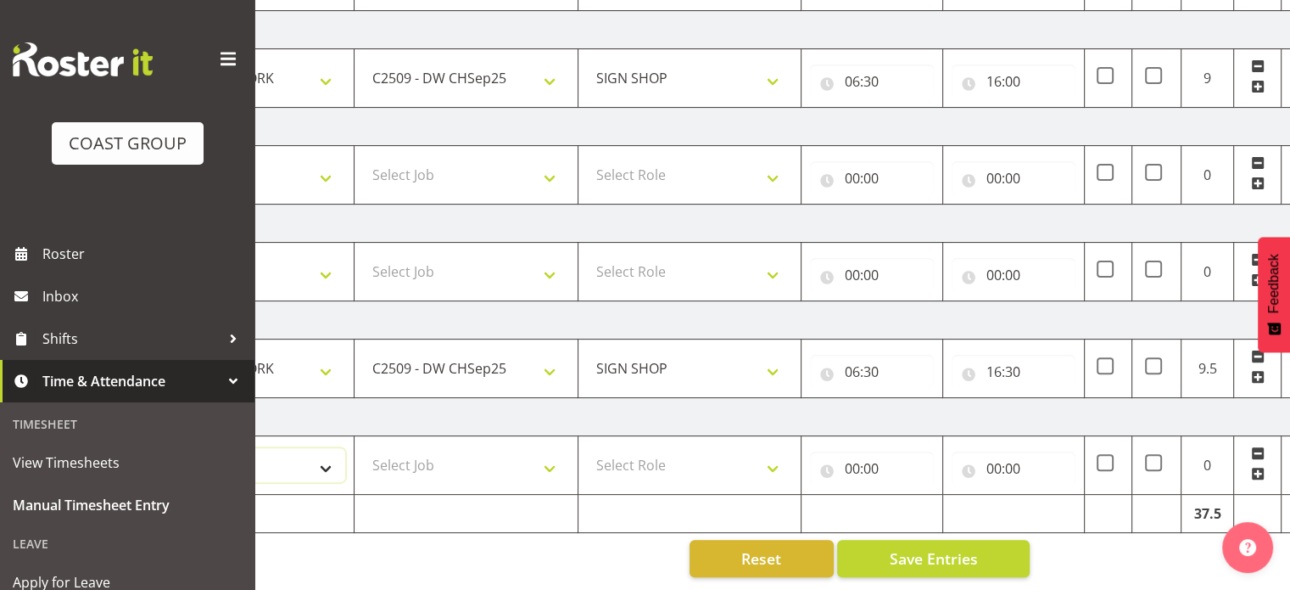
click at [316, 460] on select "Select Shift Break AHICE Break ATSNZ Break All Blacks casual Break Arts canty B…" at bounding box center [242, 465] width 206 height 34
select select "62216"
click at [139, 448] on select "Select Shift Break AHICE Break ATSNZ Break All Blacks casual Break Arts canty B…" at bounding box center [242, 465] width 206 height 34
select select "9479"
click at [363, 448] on select "1 Carlton Events 1 Carlton Hamilton 1 Carlton Wellington 1 EHS WAREHOUSE/OFFICE…" at bounding box center [466, 465] width 206 height 34
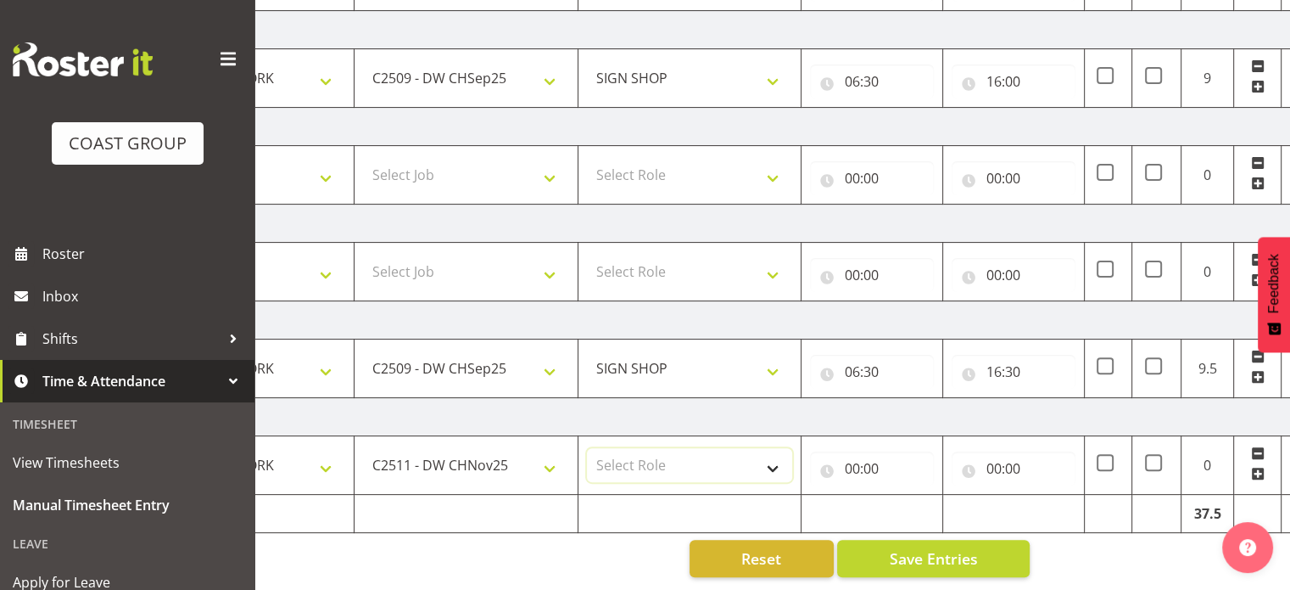
click at [635, 448] on select "Select Role SIGN SHOP" at bounding box center [690, 465] width 206 height 34
click at [848, 451] on input "00:00" at bounding box center [872, 468] width 124 height 34
click at [742, 479] on td "Select Role SIGN SHOP" at bounding box center [690, 465] width 224 height 59
click at [728, 455] on select "Select Role SIGN SHOP" at bounding box center [690, 465] width 206 height 34
select select "541"
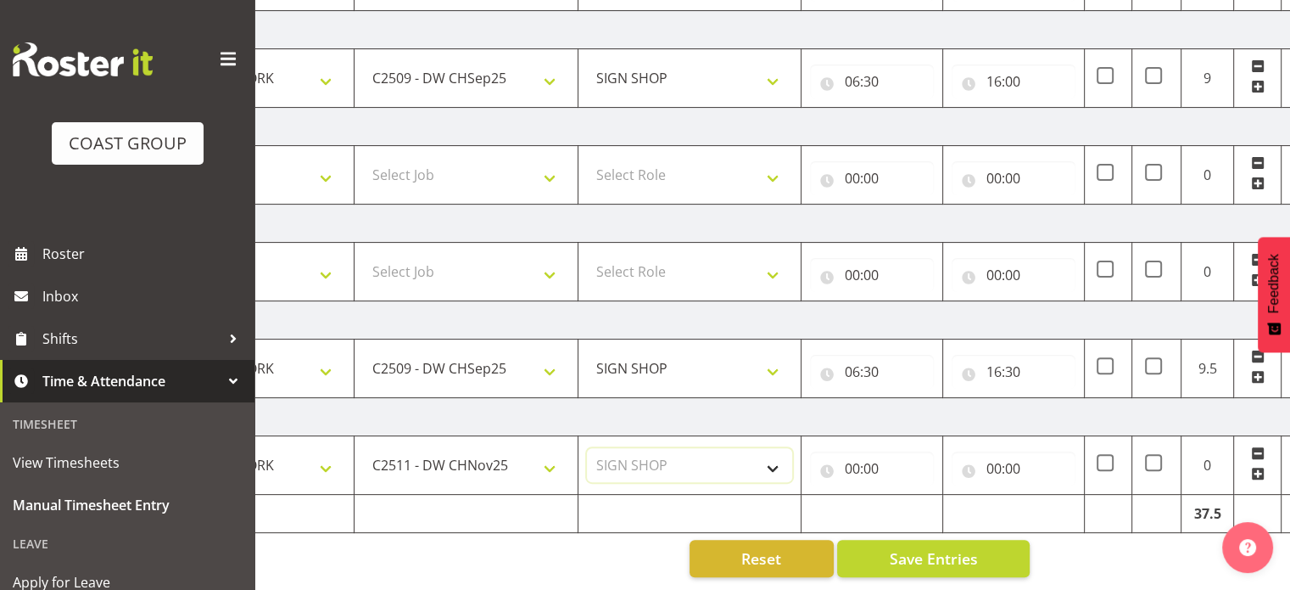
click at [587, 448] on select "Select Role SIGN SHOP" at bounding box center [690, 465] width 206 height 34
click at [854, 456] on input "00:00" at bounding box center [872, 468] width 124 height 34
click at [917, 498] on select "00 01 02 03 04 05 06 07 08 09 10 11 12 13 14 15 16 17 18 19 20 21 22 23" at bounding box center [926, 512] width 38 height 34
select select "6"
click at [907, 495] on select "00 01 02 03 04 05 06 07 08 09 10 11 12 13 14 15 16 17 18 19 20 21 22 23" at bounding box center [926, 512] width 38 height 34
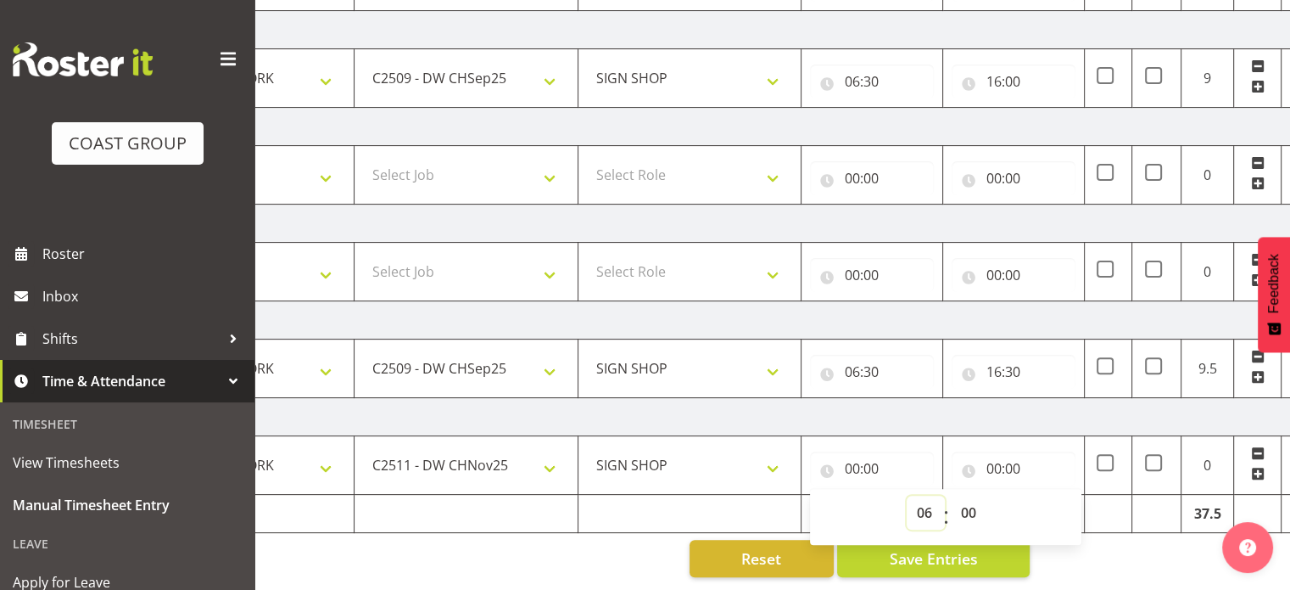
type input "06:00"
click at [973, 497] on select "00 01 02 03 04 05 06 07 08 09 10 11 12 13 14 15 16 17 18 19 20 21 22 23 24 25 2…" at bounding box center [970, 512] width 38 height 34
select select "30"
click at [951, 495] on select "00 01 02 03 04 05 06 07 08 09 10 11 12 13 14 15 16 17 18 19 20 21 22 23 24 25 2…" at bounding box center [970, 512] width 38 height 34
type input "06:30"
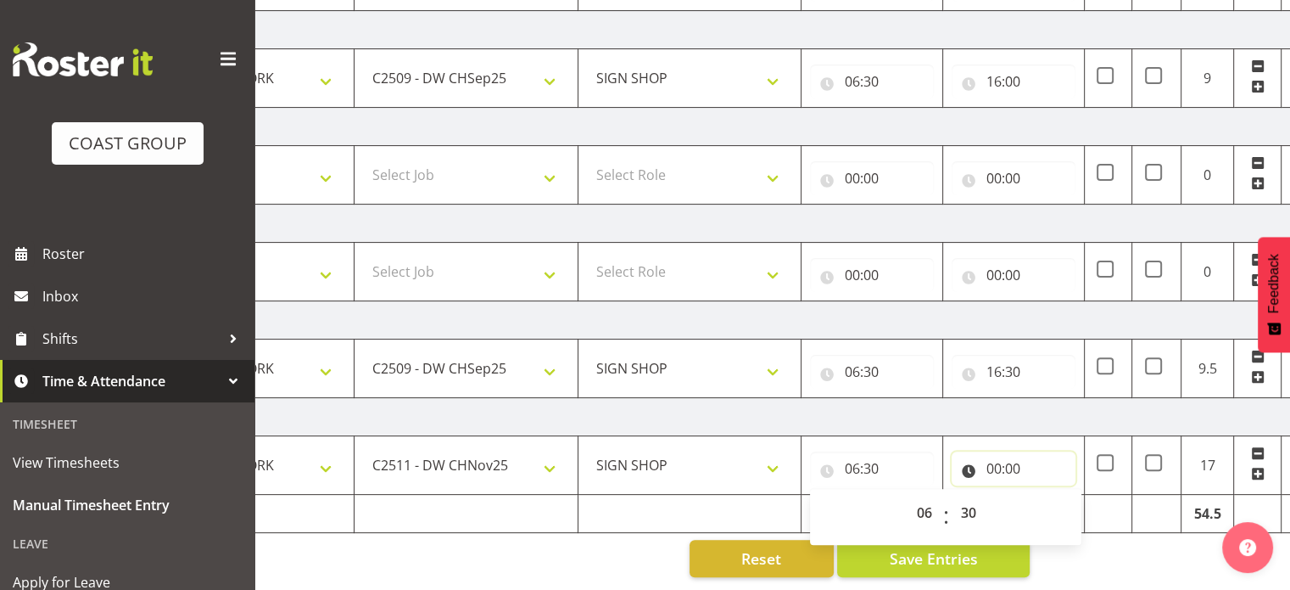
click at [993, 454] on input "00:00" at bounding box center [1014, 468] width 124 height 34
click at [1061, 497] on select "00 01 02 03 04 05 06 07 08 09 10 11 12 13 14 15 16 17 18 19 20 21 22 23" at bounding box center [1068, 512] width 38 height 34
select select "16"
click at [1049, 495] on select "00 01 02 03 04 05 06 07 08 09 10 11 12 13 14 15 16 17 18 19 20 21 22 23" at bounding box center [1068, 512] width 38 height 34
type input "16:00"
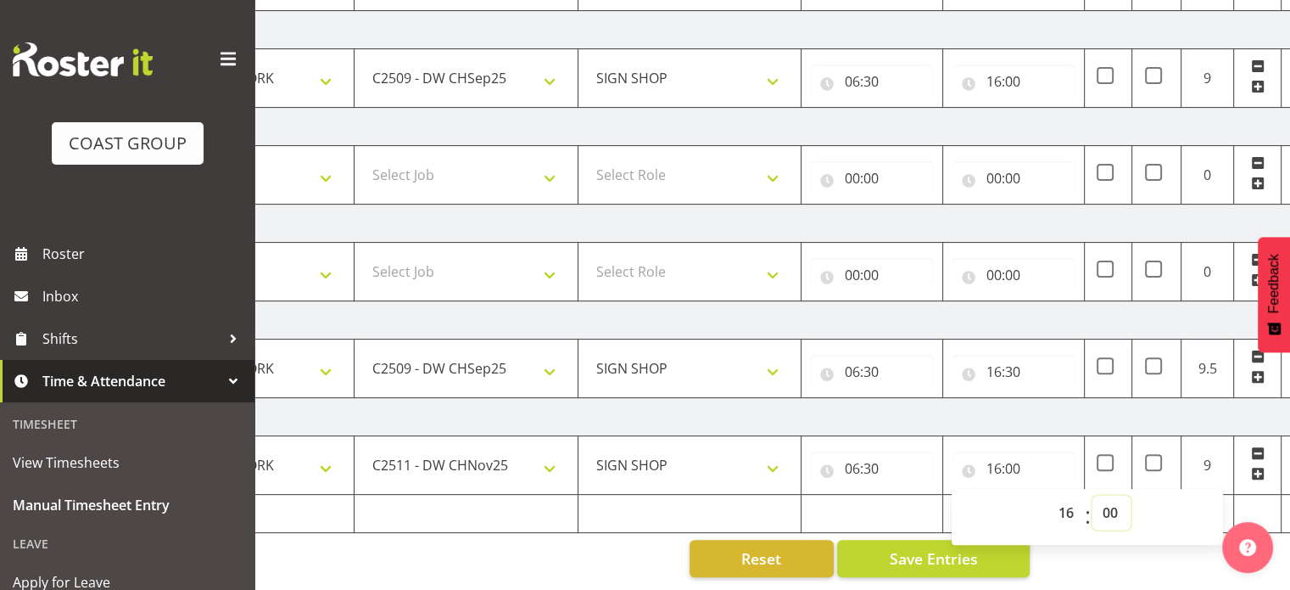
click at [1116, 495] on select "00 01 02 03 04 05 06 07 08 09 10 11 12 13 14 15 16 17 18 19 20 21 22 23 24 25 2…" at bounding box center [1112, 512] width 38 height 34
select select "40"
click at [1093, 495] on select "00 01 02 03 04 05 06 07 08 09 10 11 12 13 14 15 16 17 18 19 20 21 22 23 24 25 2…" at bounding box center [1112, 512] width 38 height 34
type input "16:40"
click at [1105, 496] on select "00 01 02 03 04 05 06 07 08 09 10 11 12 13 14 15 16 17 18 19 20 21 22 23 24 25 2…" at bounding box center [1112, 512] width 38 height 34
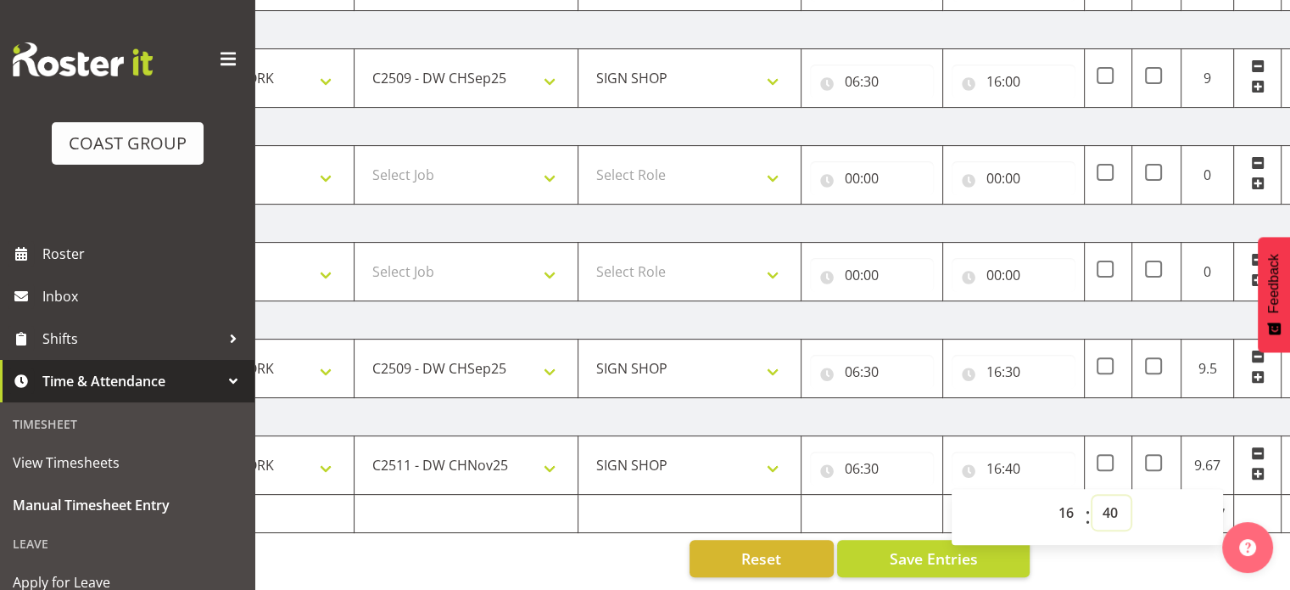
select select "30"
click at [1093, 495] on select "00 01 02 03 04 05 06 07 08 09 10 11 12 13 14 15 16 17 18 19 20 21 22 23 24 25 2…" at bounding box center [1112, 512] width 38 height 34
type input "16:30"
click at [1005, 540] on button "Save Entries" at bounding box center [933, 558] width 193 height 37
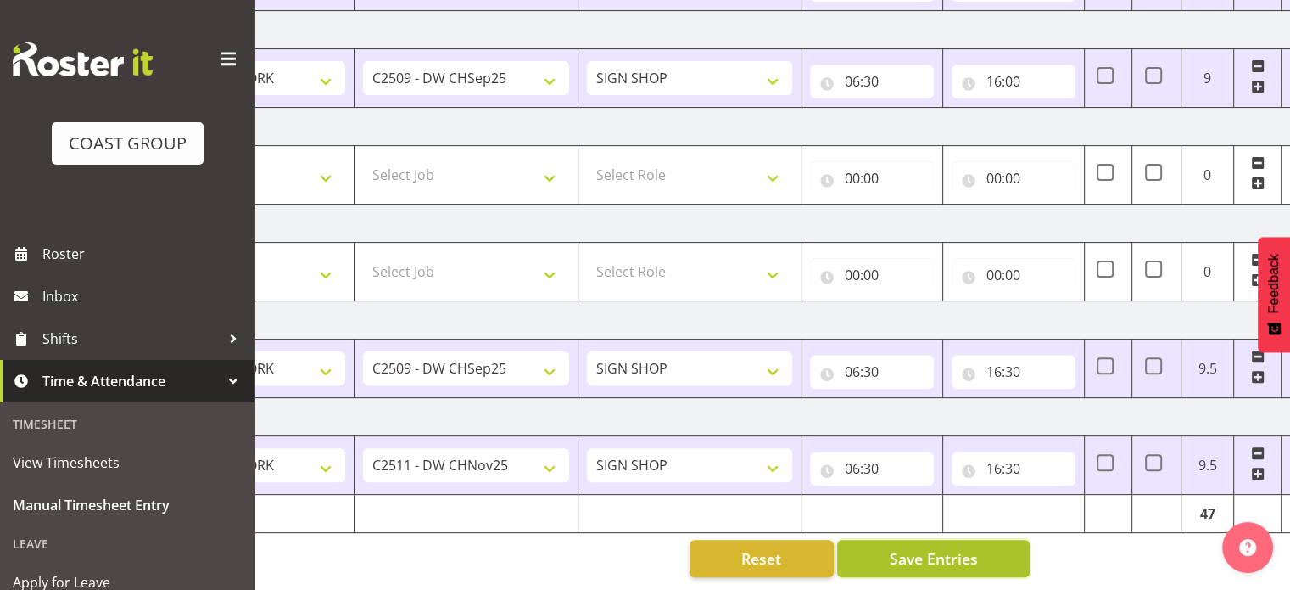
click at [988, 540] on button "Save Entries" at bounding box center [933, 558] width 193 height 37
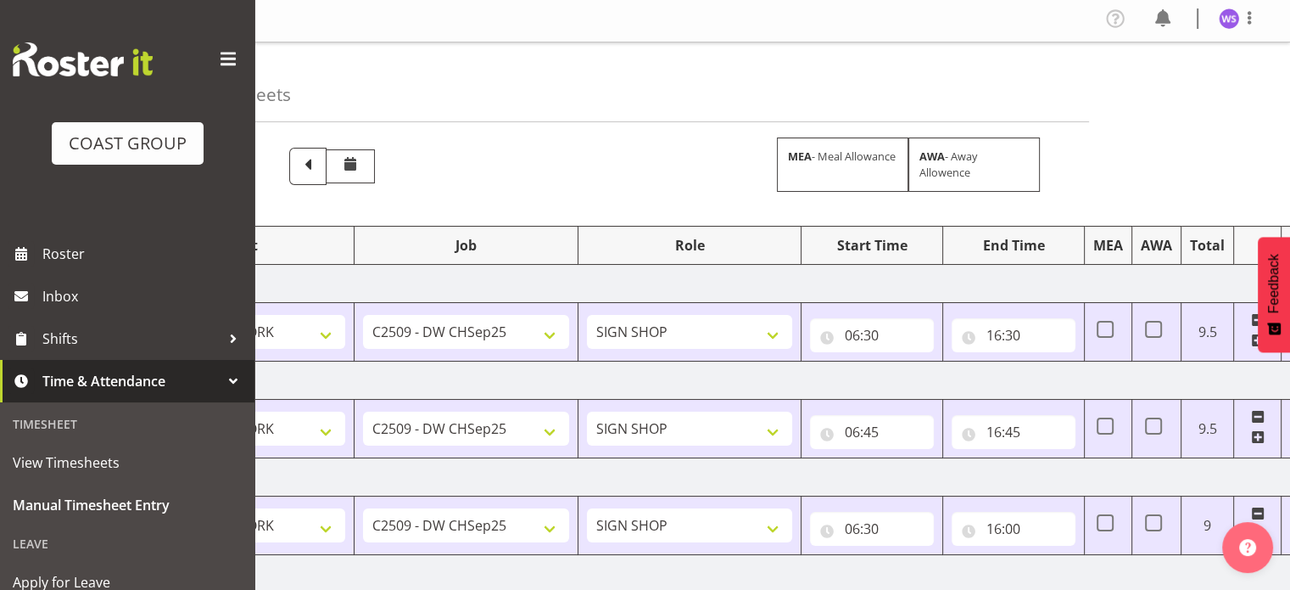
scroll to position [0, 0]
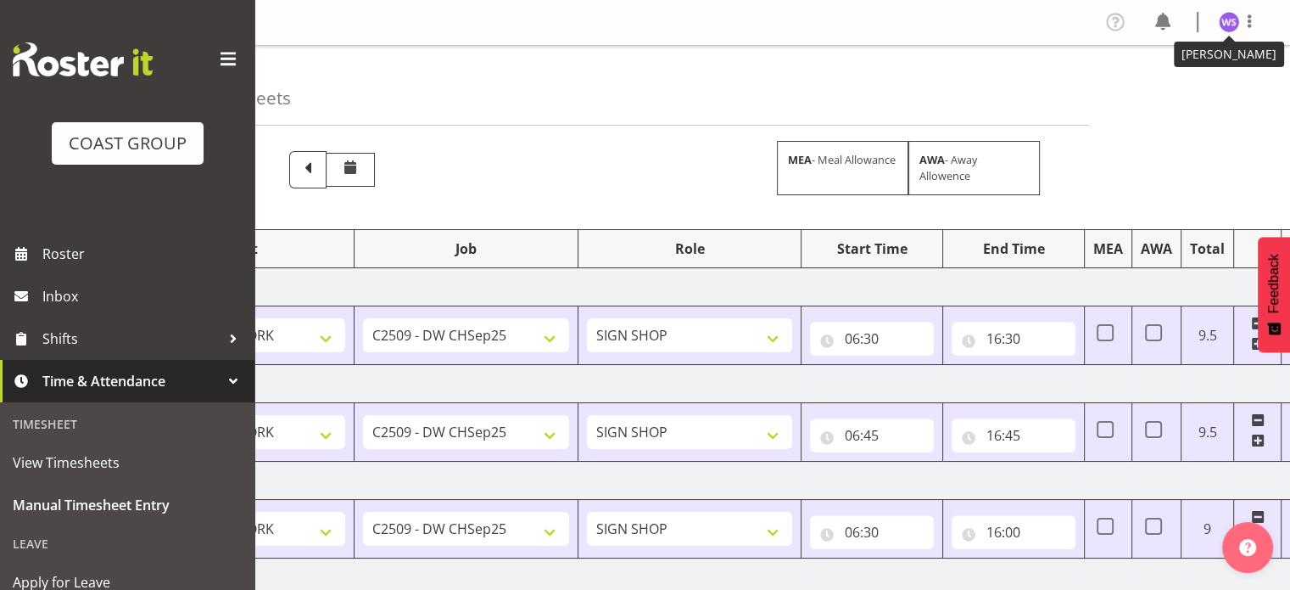
click at [1225, 20] on img at bounding box center [1229, 22] width 20 height 20
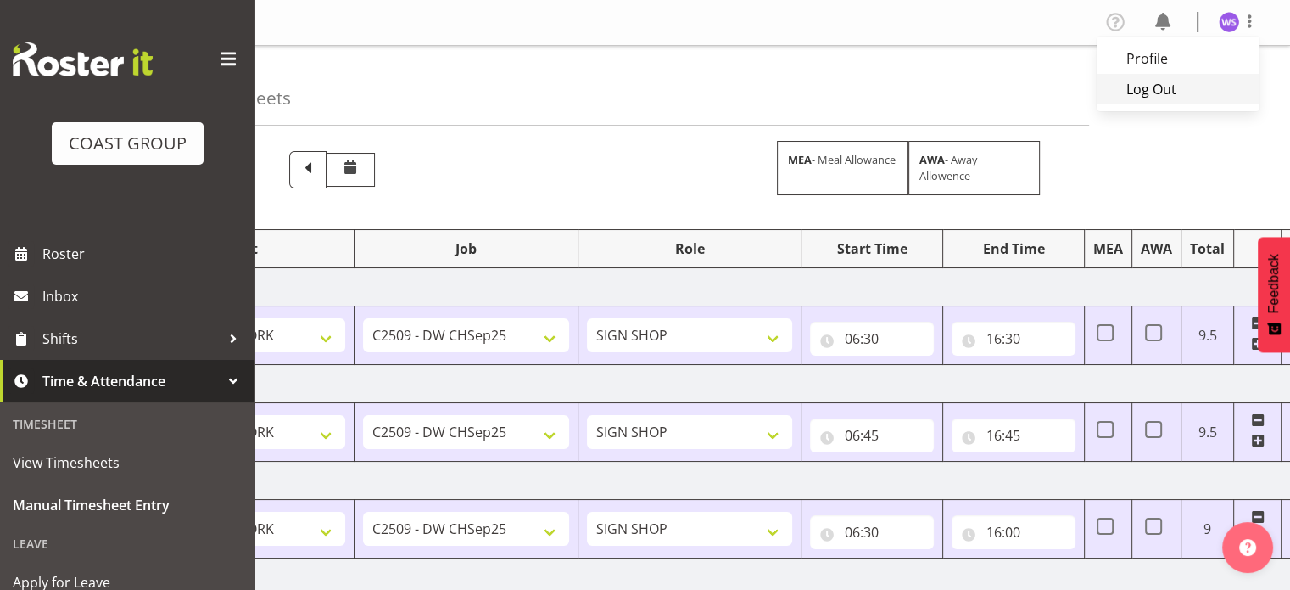
click at [1161, 97] on link "Log Out" at bounding box center [1178, 89] width 163 height 31
